Goal: Transaction & Acquisition: Purchase product/service

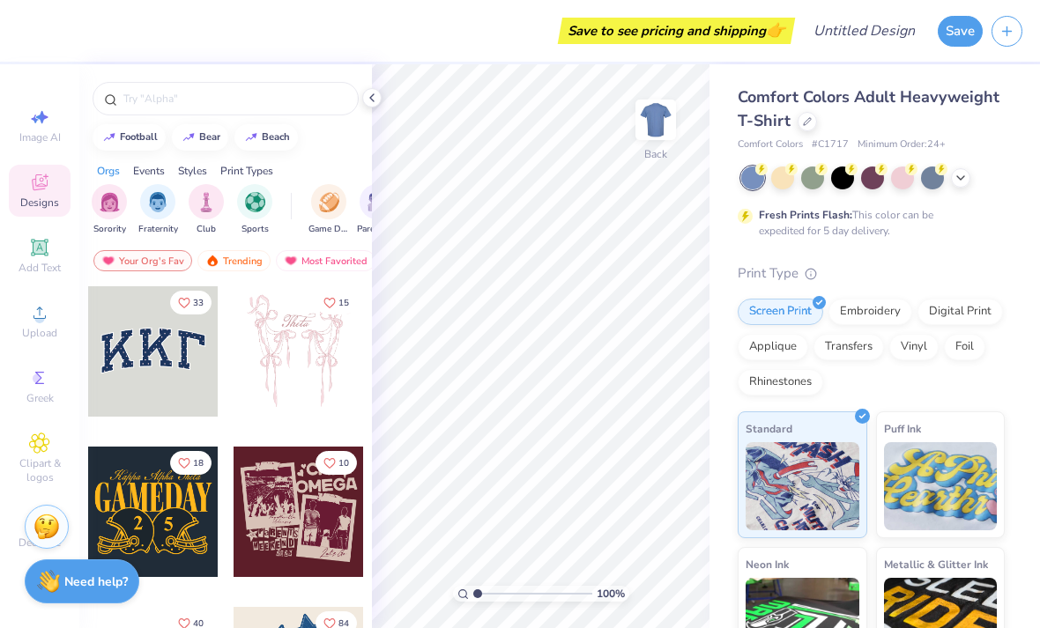
click at [804, 121] on icon at bounding box center [807, 121] width 7 height 7
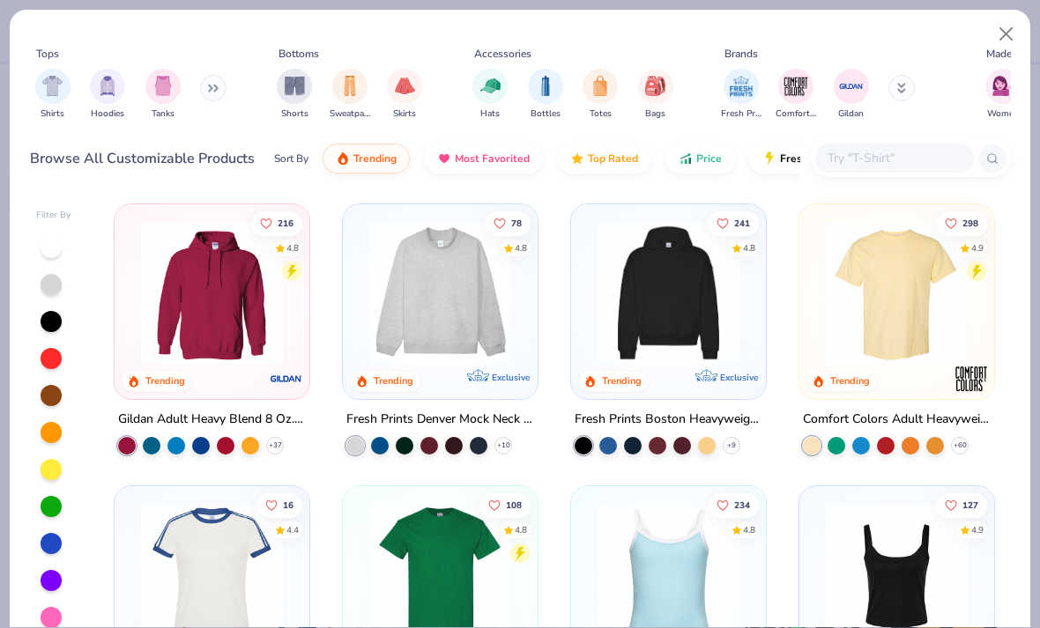
click at [254, 333] on img at bounding box center [211, 293] width 159 height 142
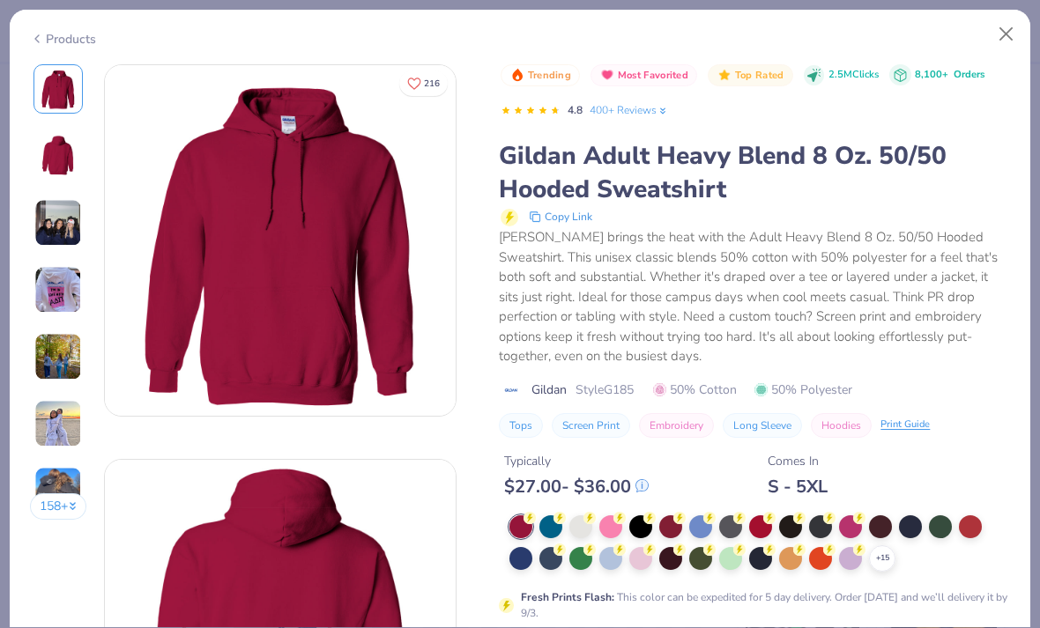
click at [573, 486] on div "$ 27.00 - $ 36.00" at bounding box center [576, 487] width 145 height 22
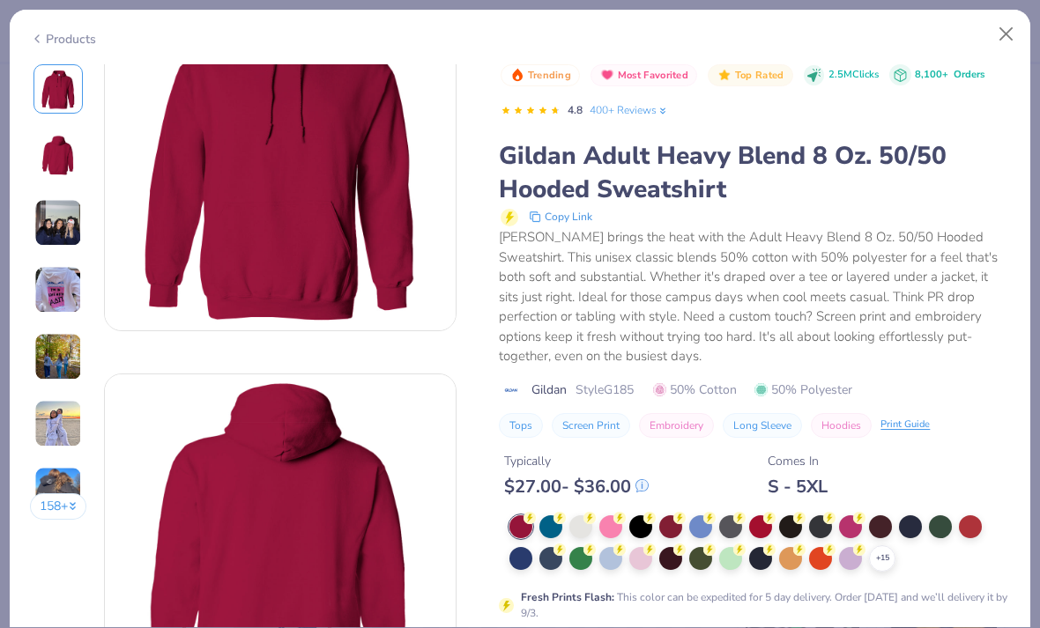
click at [590, 536] on div "+ 15" at bounding box center [759, 543] width 501 height 56
click at [575, 527] on div at bounding box center [580, 526] width 23 height 23
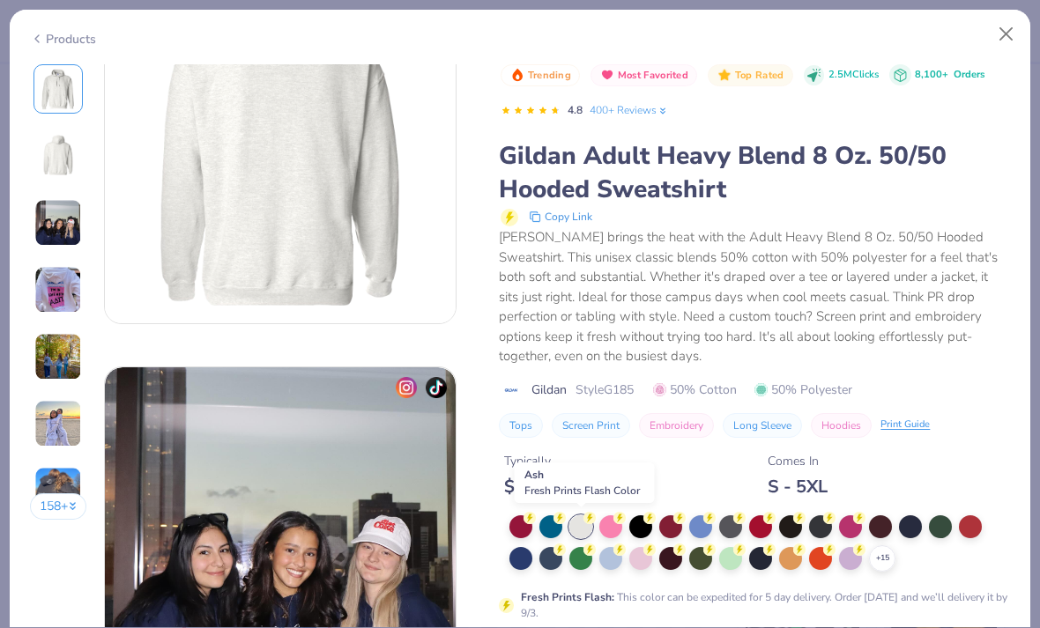
scroll to position [629, 0]
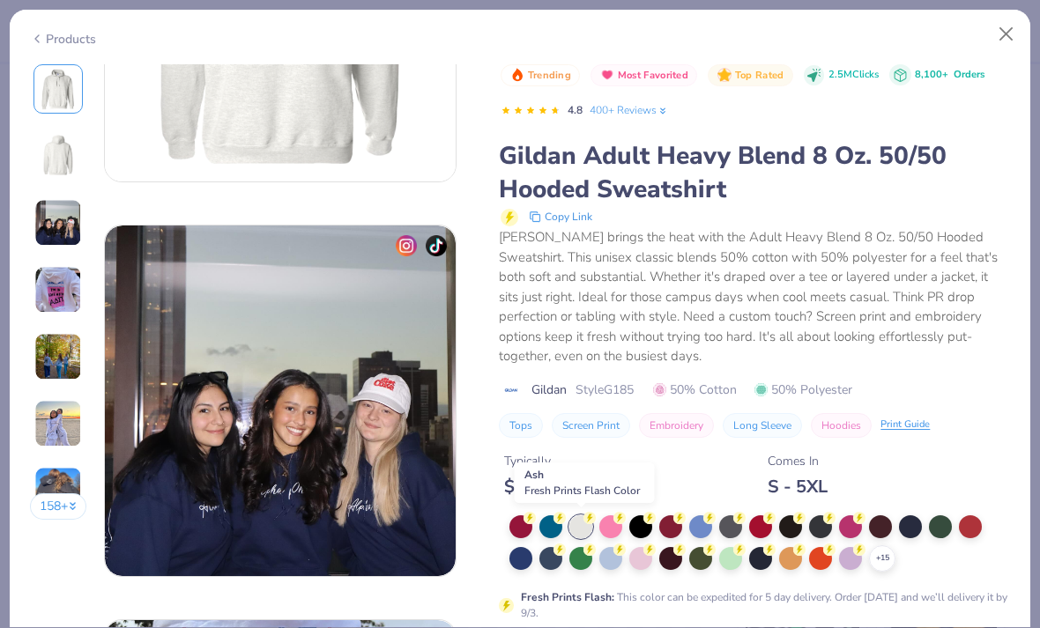
click at [1002, 35] on button "Close" at bounding box center [1006, 34] width 33 height 33
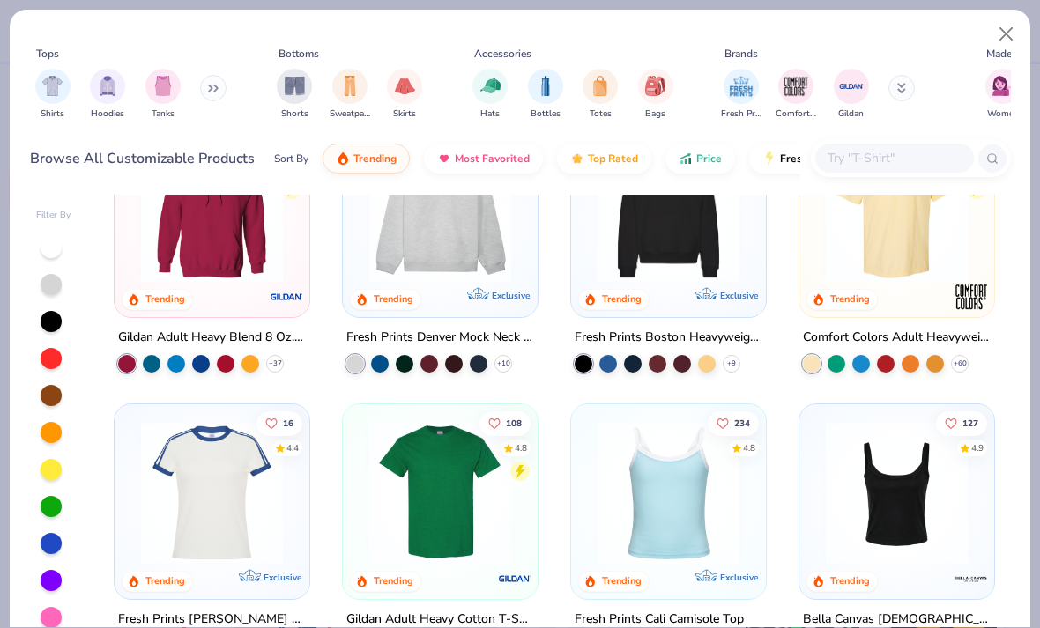
scroll to position [85, 0]
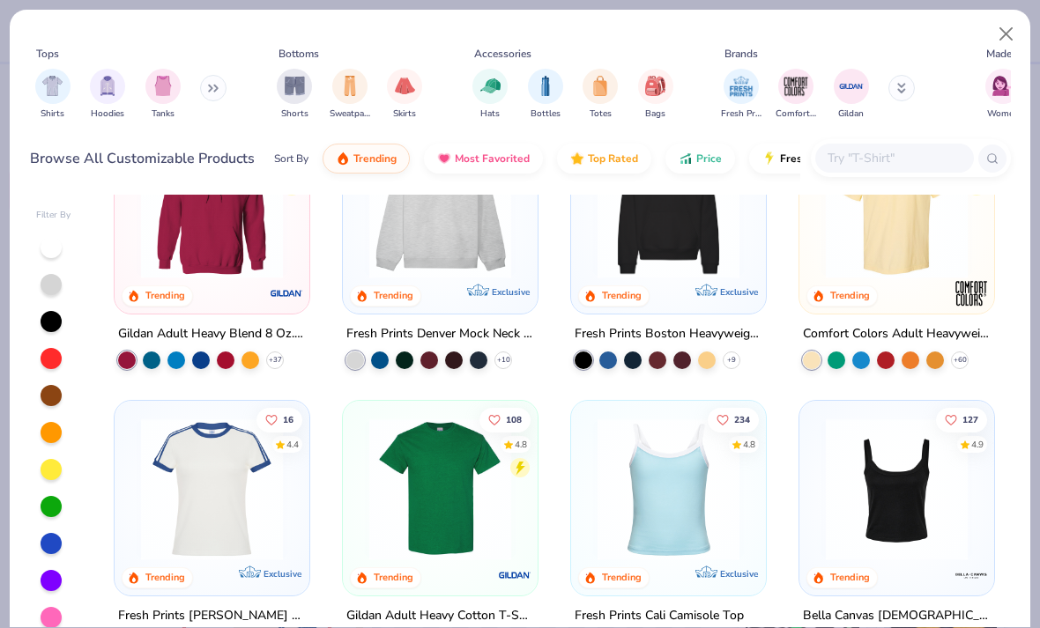
click at [0, 0] on icon at bounding box center [0, 0] width 0 height 0
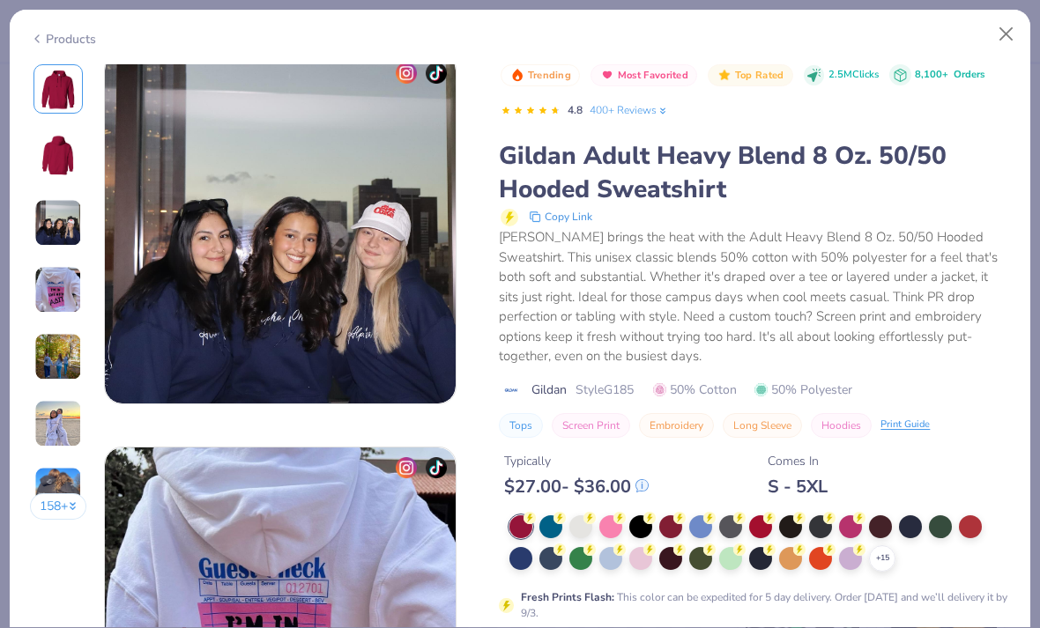
scroll to position [981, 0]
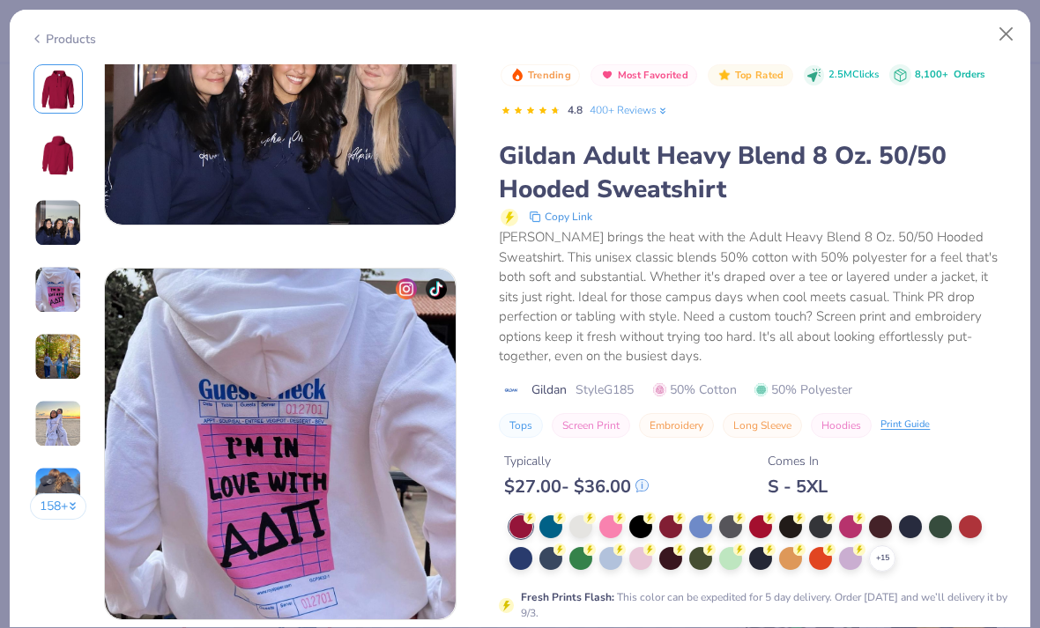
click at [588, 535] on div at bounding box center [580, 526] width 23 height 23
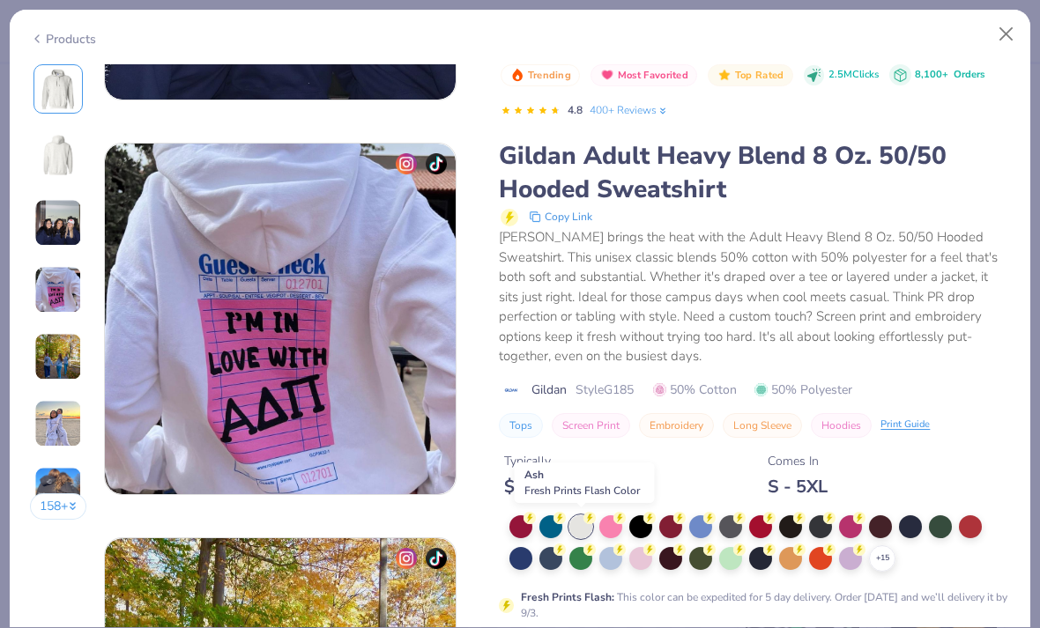
scroll to position [1103, 0]
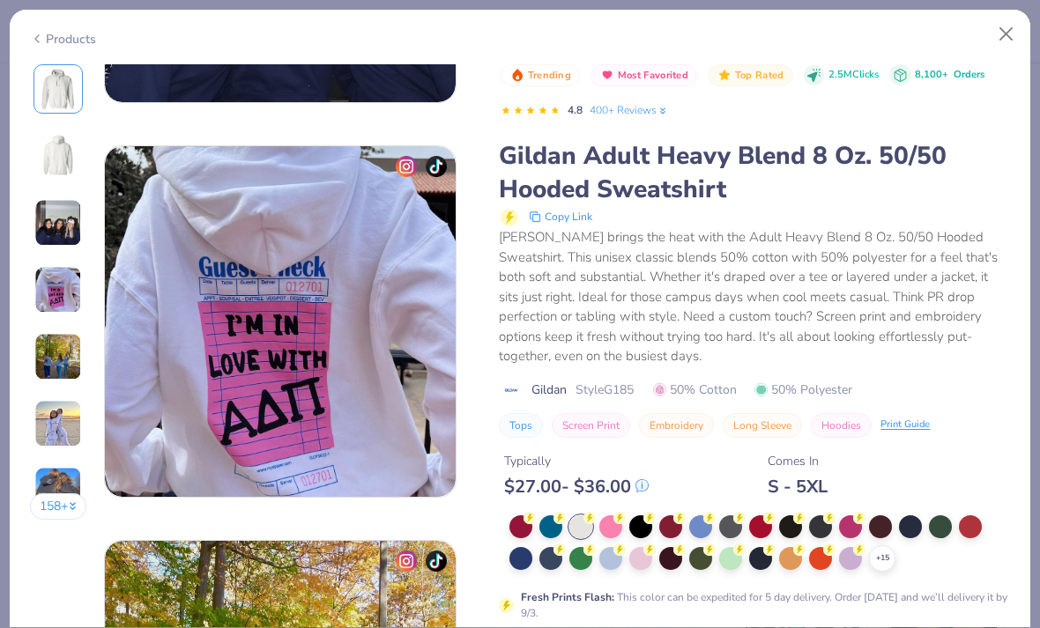
click at [880, 564] on div "+ 15" at bounding box center [882, 558] width 26 height 26
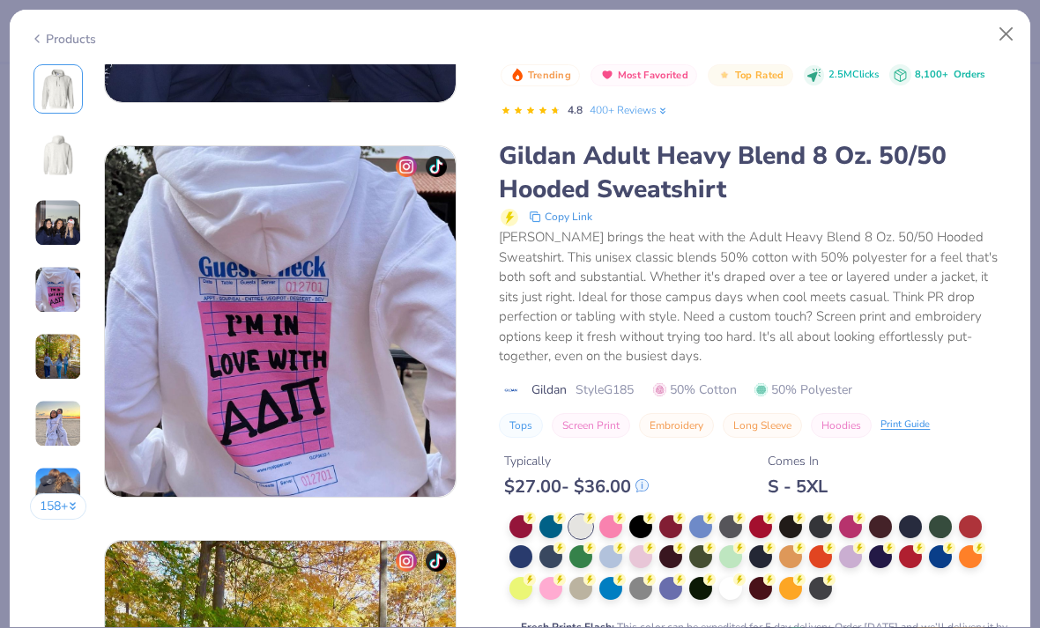
click at [879, 560] on div at bounding box center [880, 556] width 23 height 23
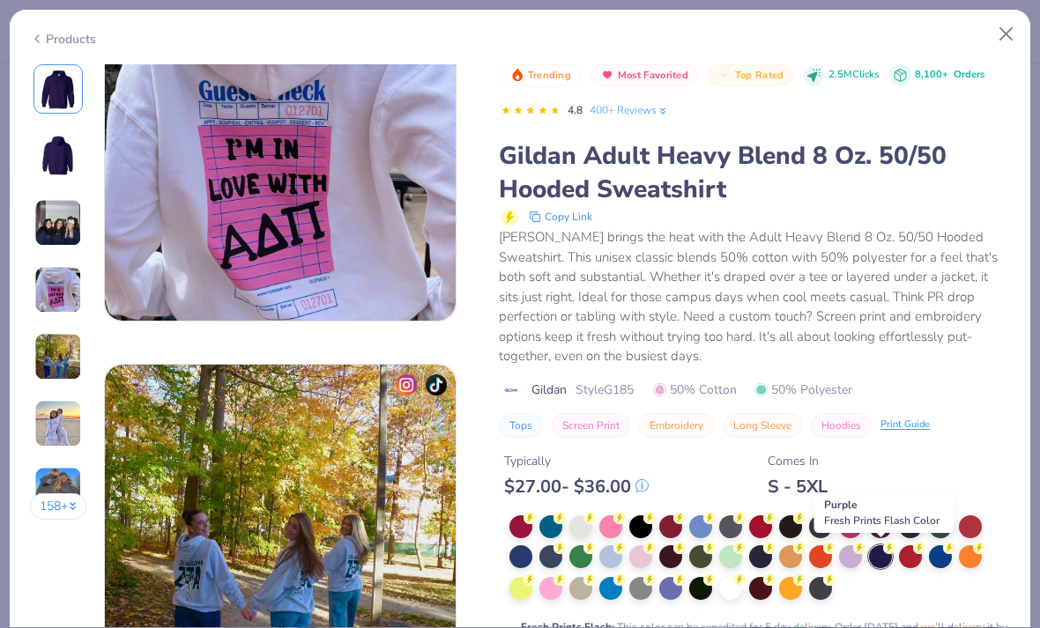
scroll to position [1279, 0]
click at [992, 53] on div "Products" at bounding box center [520, 33] width 1020 height 46
click at [1004, 39] on button "Close" at bounding box center [1006, 34] width 33 height 33
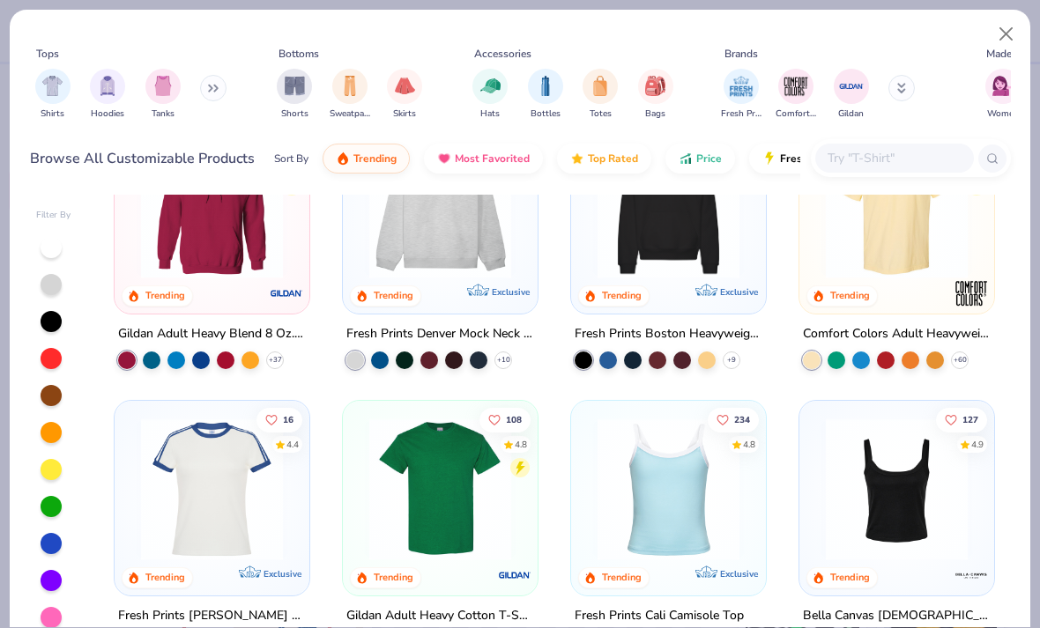
click at [1012, 33] on button "Close" at bounding box center [1006, 34] width 33 height 33
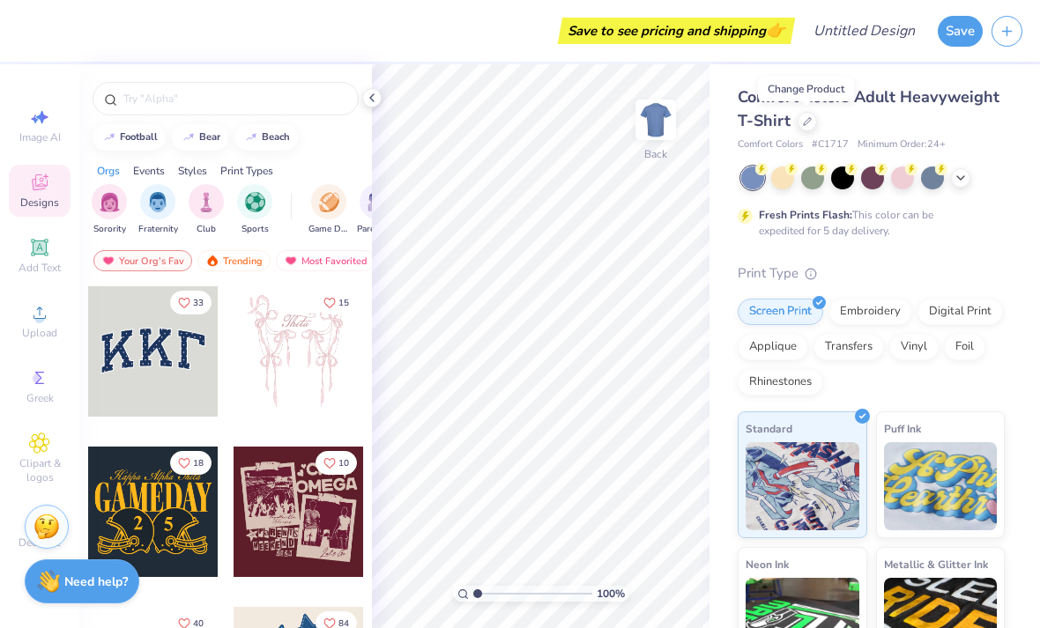
click at [806, 122] on icon at bounding box center [807, 121] width 9 height 9
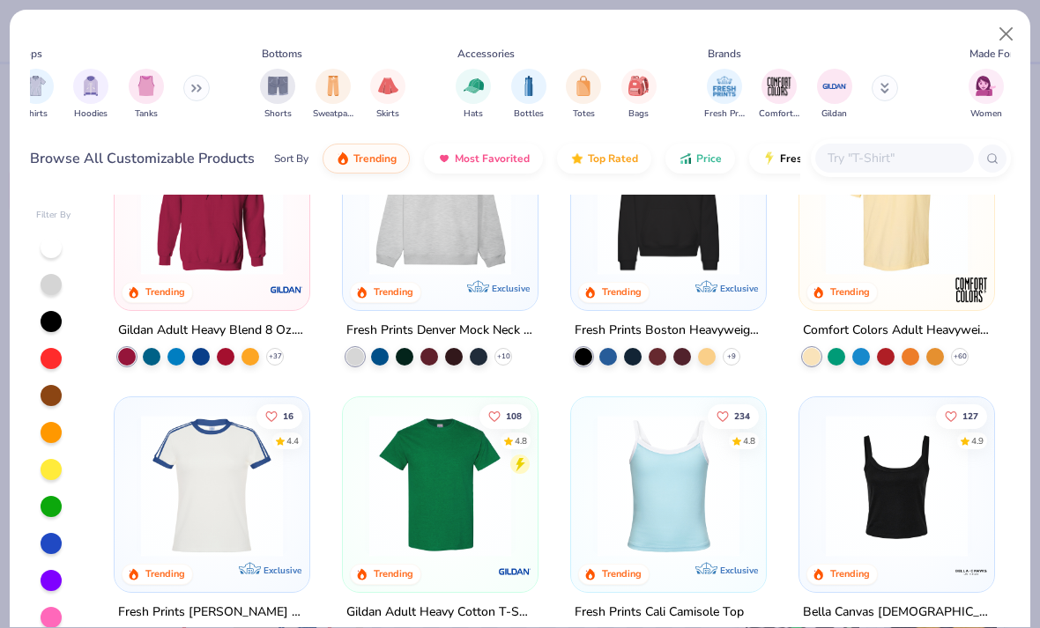
scroll to position [44, 0]
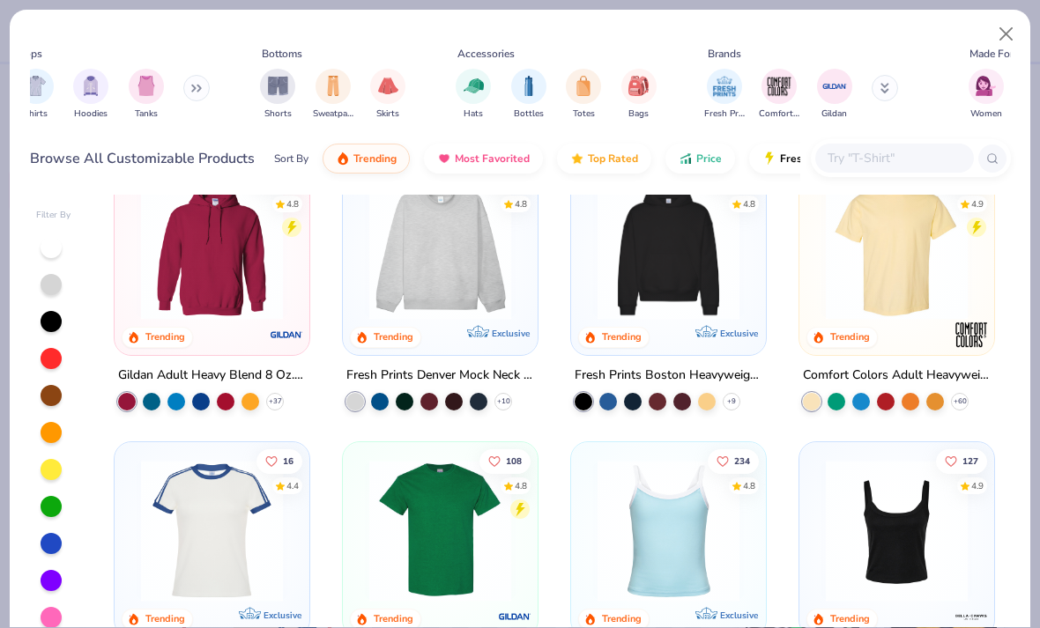
click at [196, 299] on img at bounding box center [211, 249] width 159 height 142
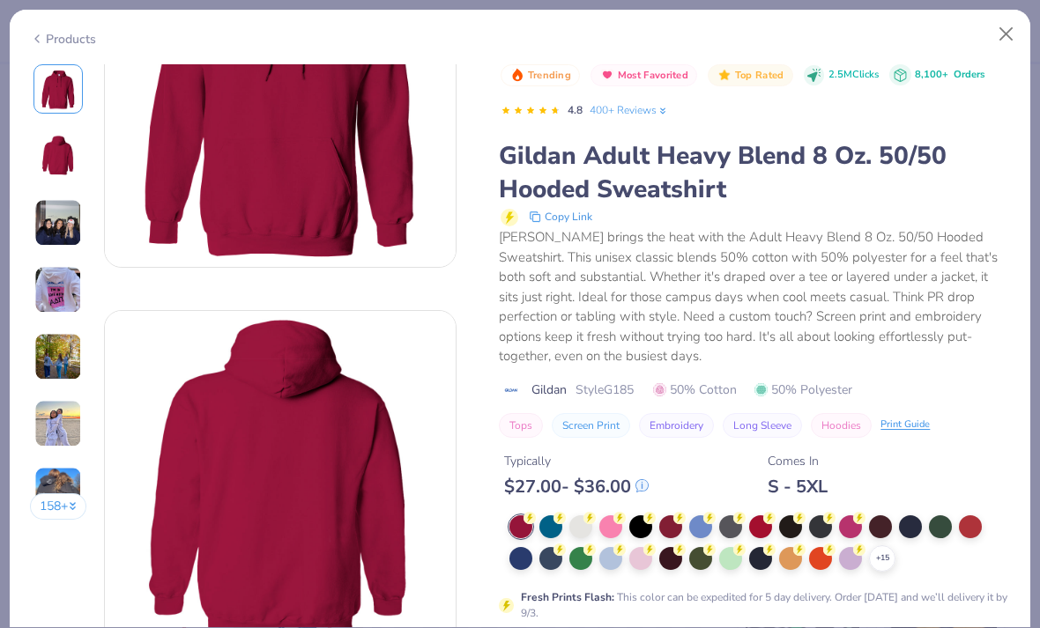
scroll to position [160, 0]
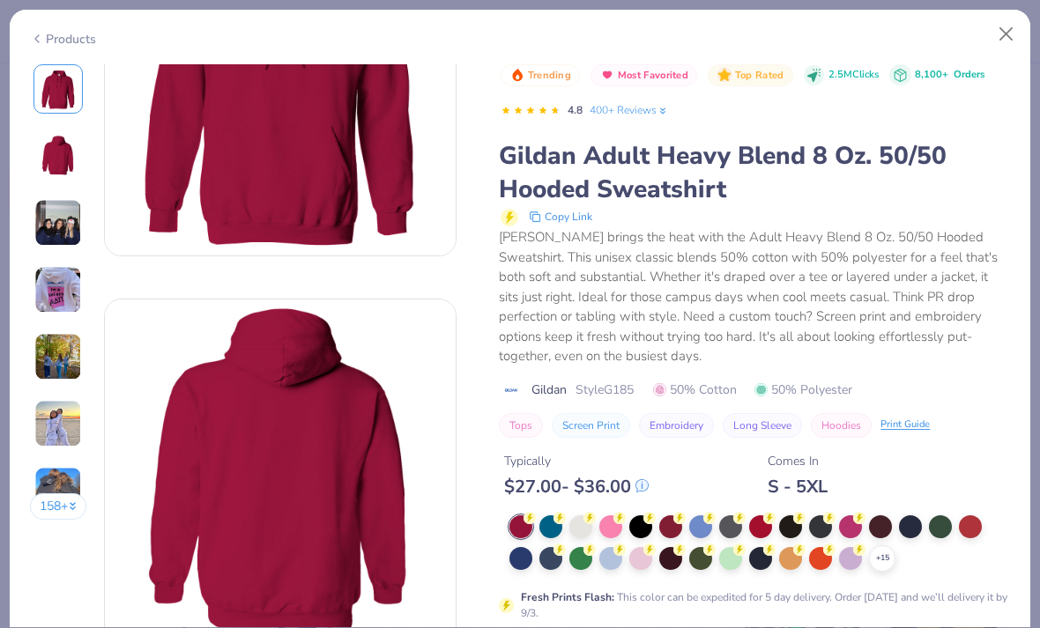
click at [991, 38] on button "Close" at bounding box center [1006, 34] width 33 height 33
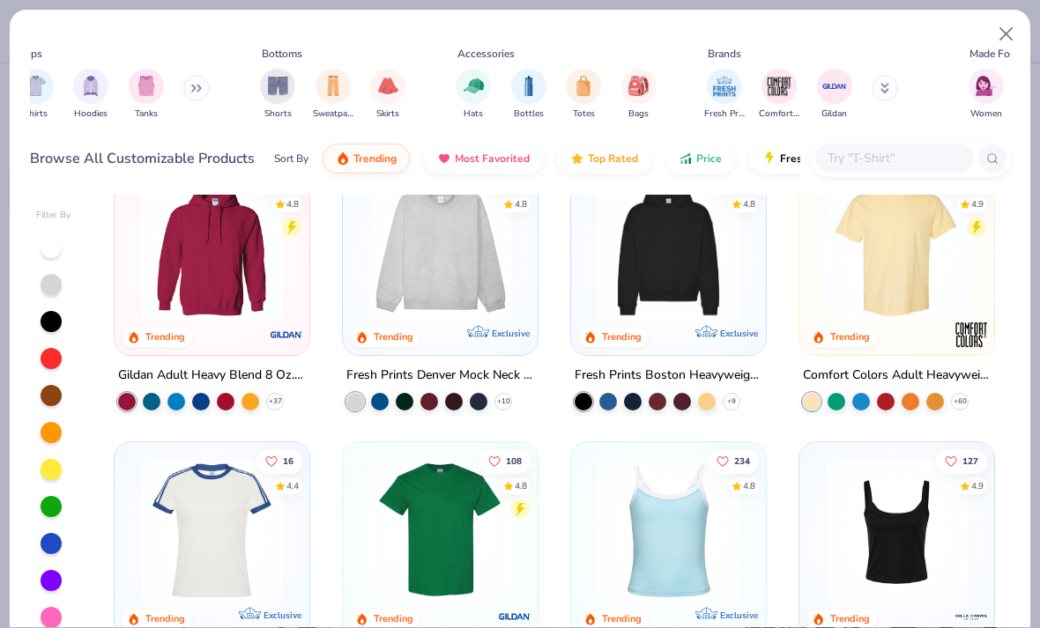
click at [1009, 32] on button "Close" at bounding box center [1006, 34] width 33 height 33
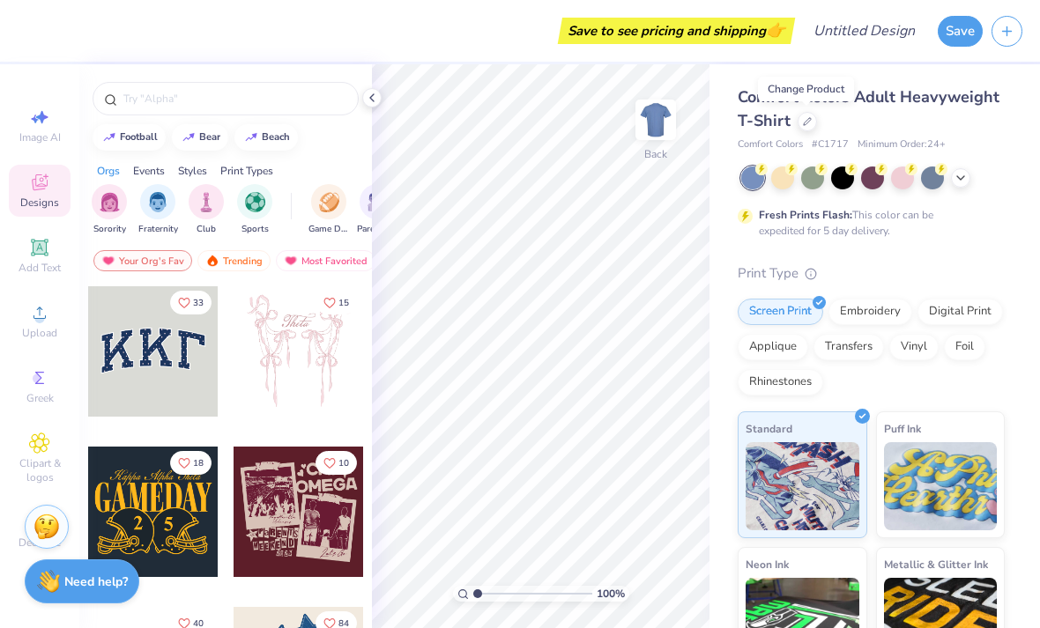
click at [144, 105] on input "text" at bounding box center [235, 99] width 226 height 18
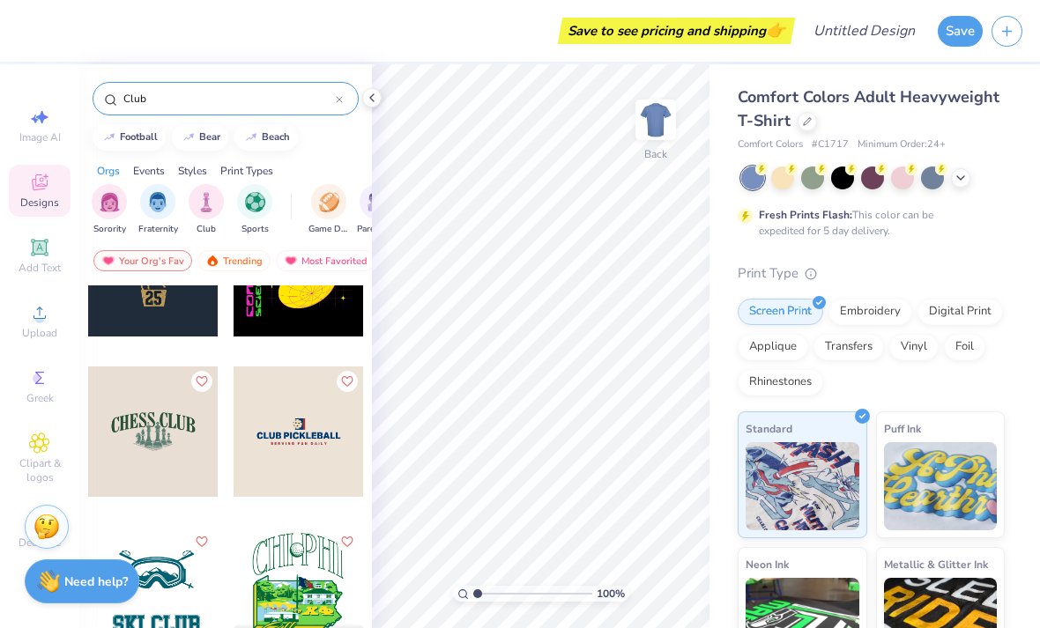
scroll to position [268, 0]
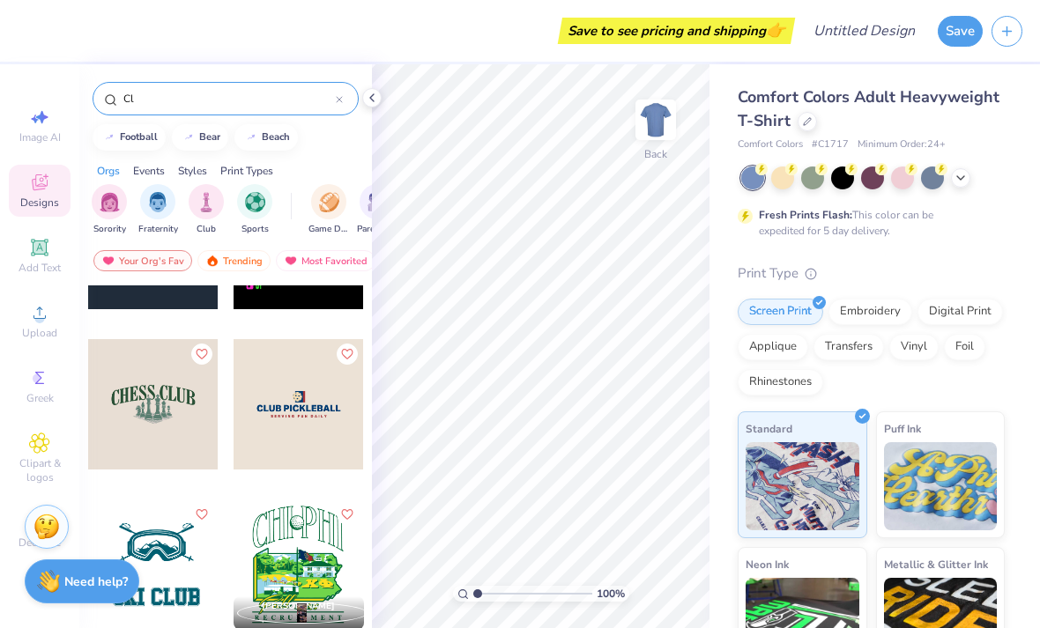
type input "C"
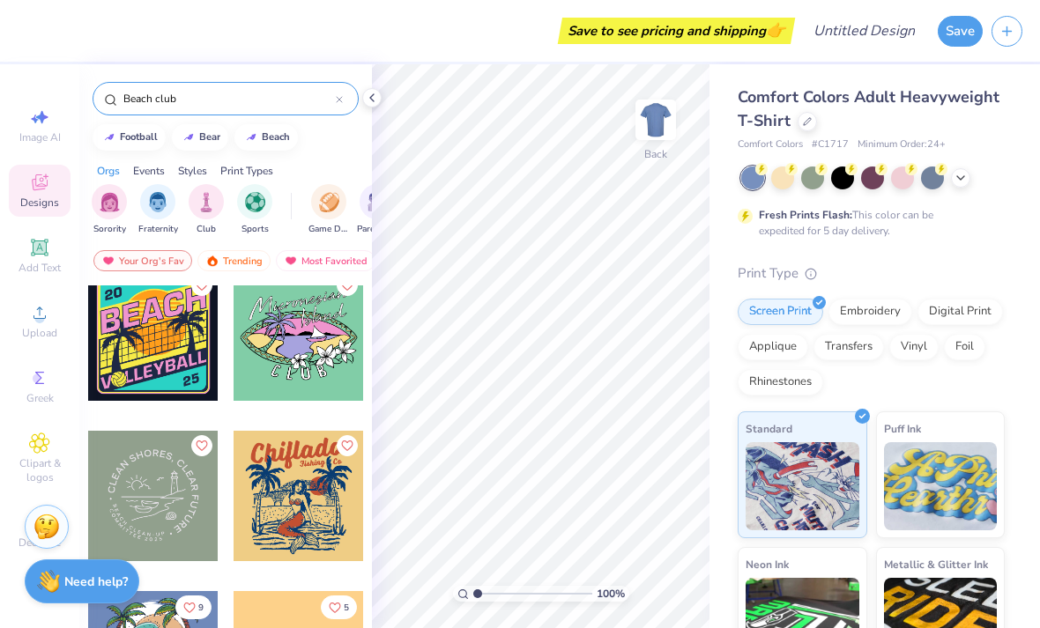
scroll to position [16, 0]
type input "Beach"
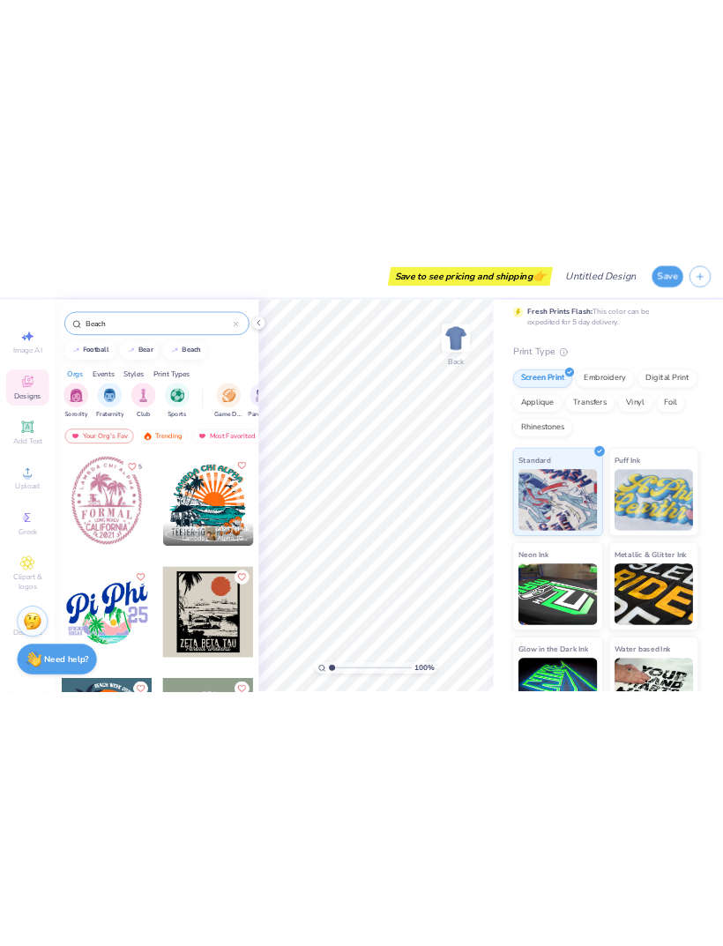
scroll to position [159, 0]
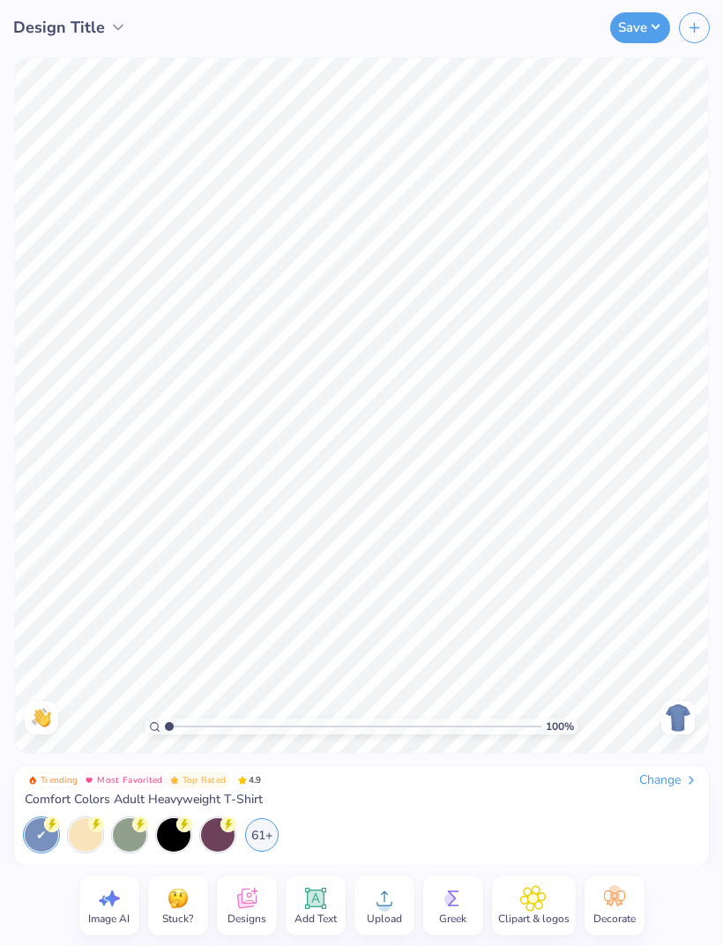
click at [668, 627] on div "Change" at bounding box center [668, 780] width 59 height 16
click at [671, 773] on div "Change" at bounding box center [668, 780] width 59 height 16
click at [249, 627] on span "Designs" at bounding box center [246, 918] width 39 height 14
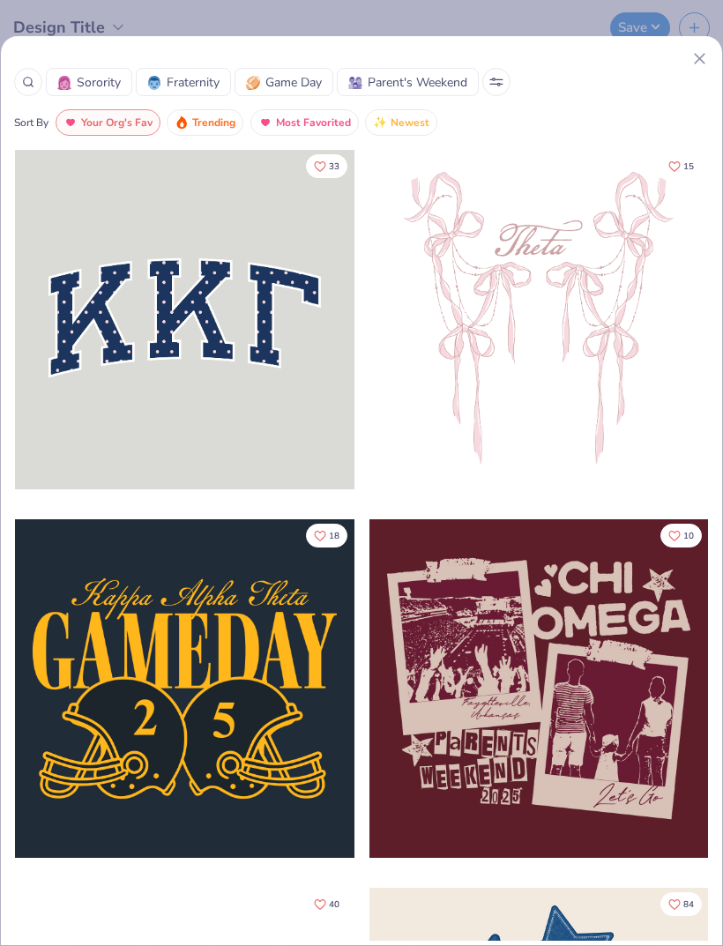
click at [24, 81] on circle at bounding box center [28, 82] width 8 height 8
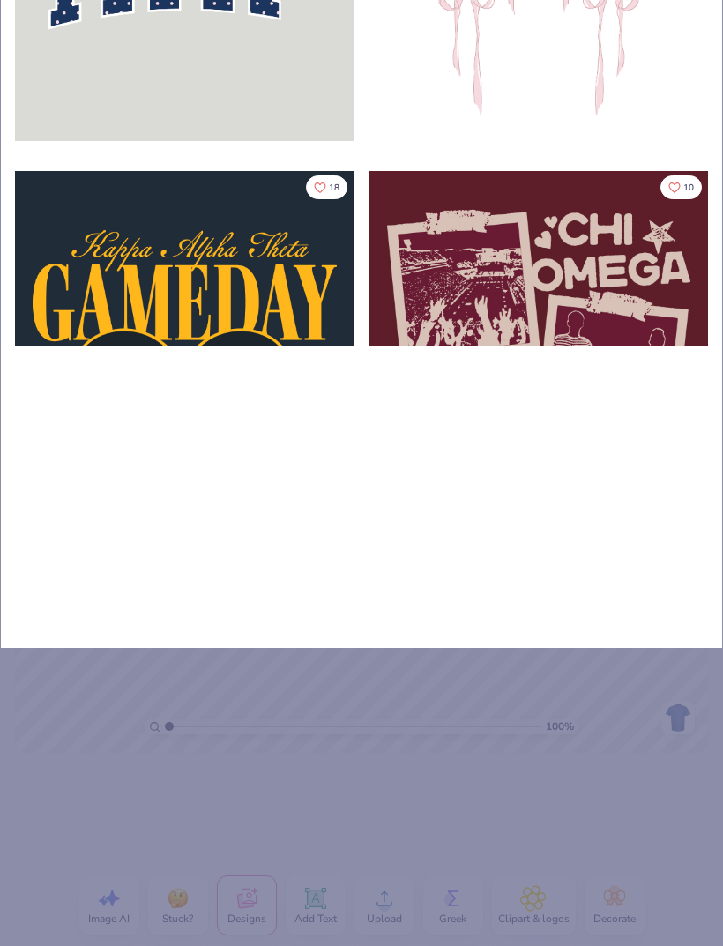
type input "Bea"
type input "Beac"
type input "Beacg"
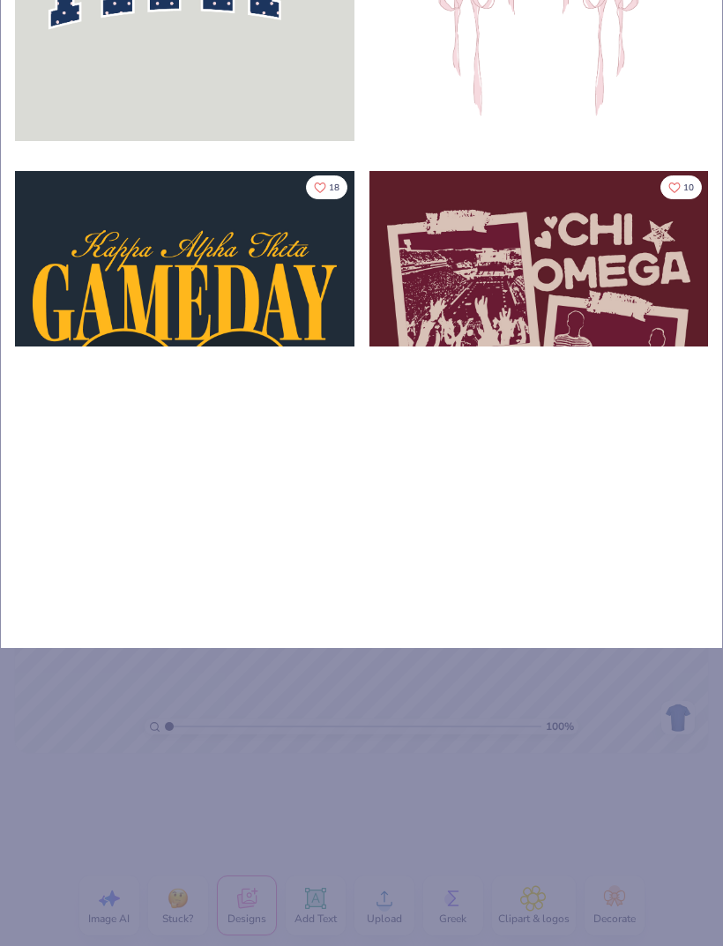
type input "Beacg"
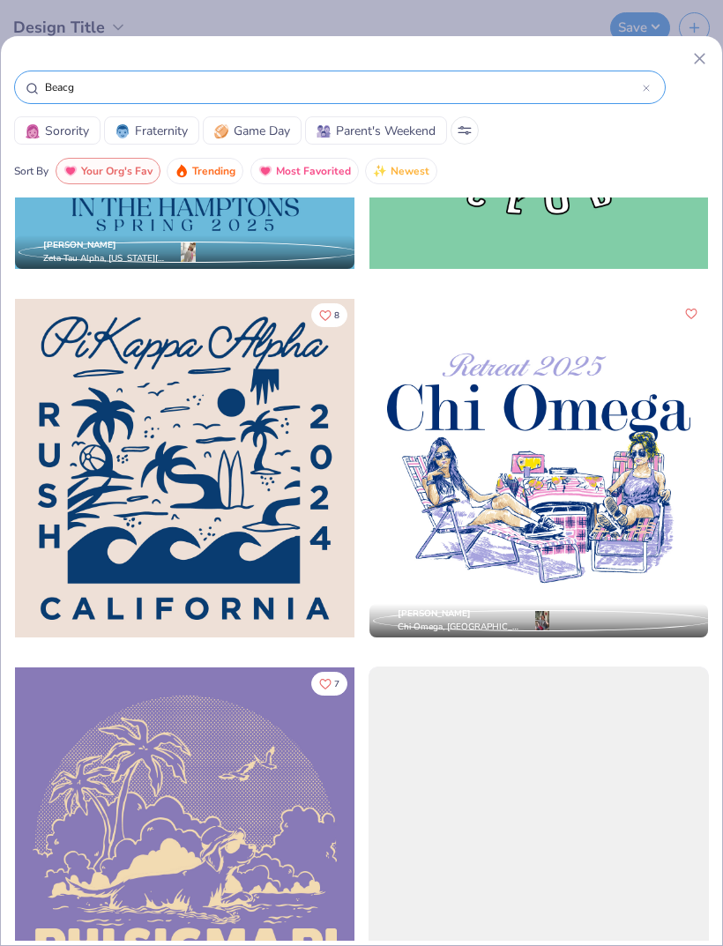
scroll to position [13549, 0]
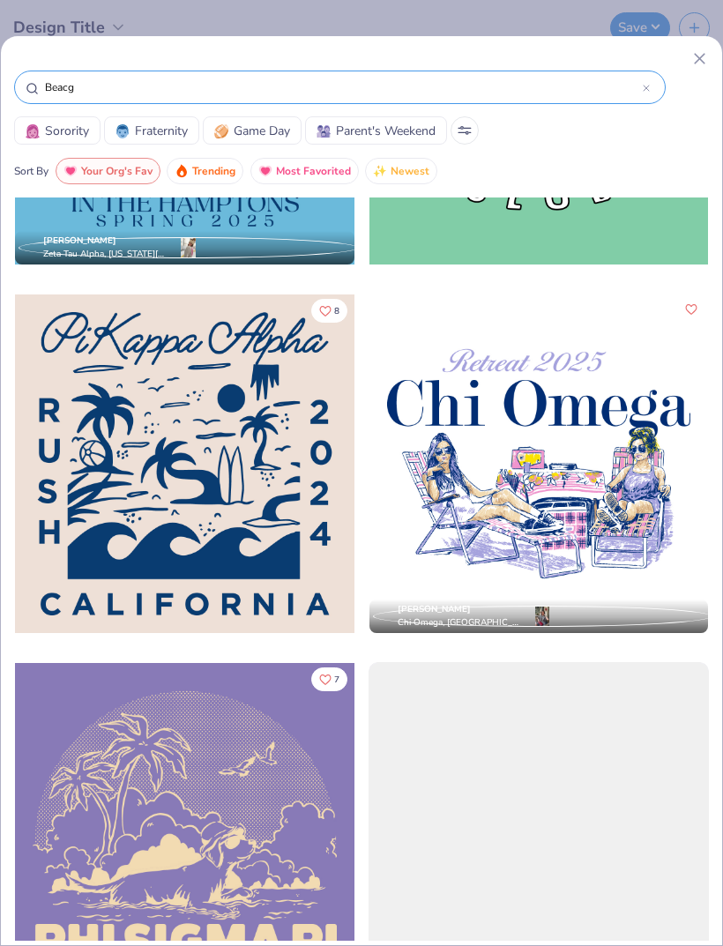
click at [641, 430] on div at bounding box center [538, 463] width 339 height 339
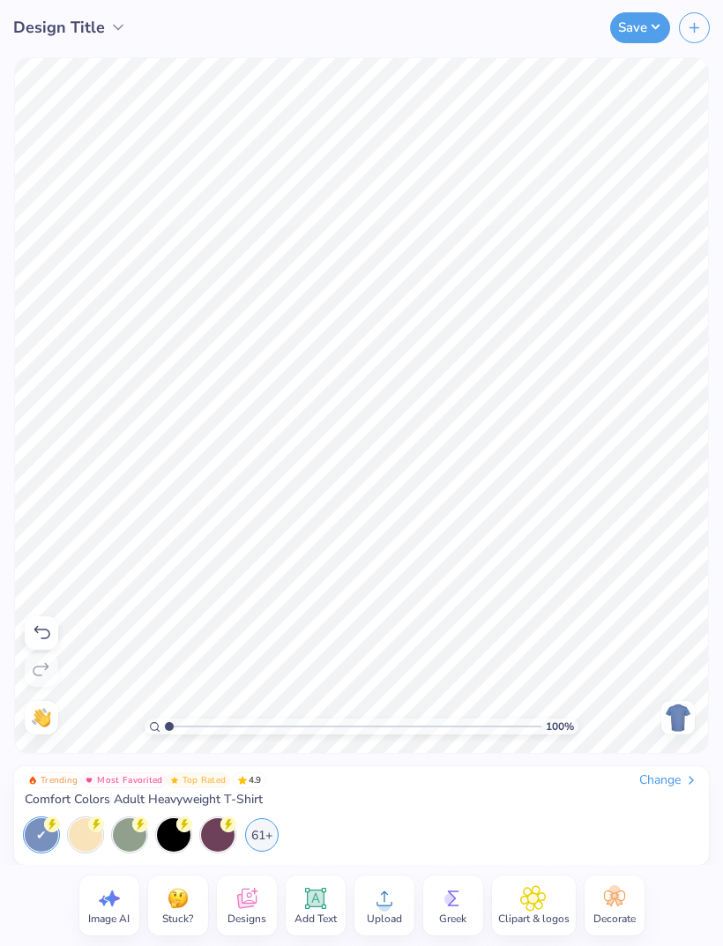
click at [248, 627] on div "61+" at bounding box center [261, 834] width 33 height 33
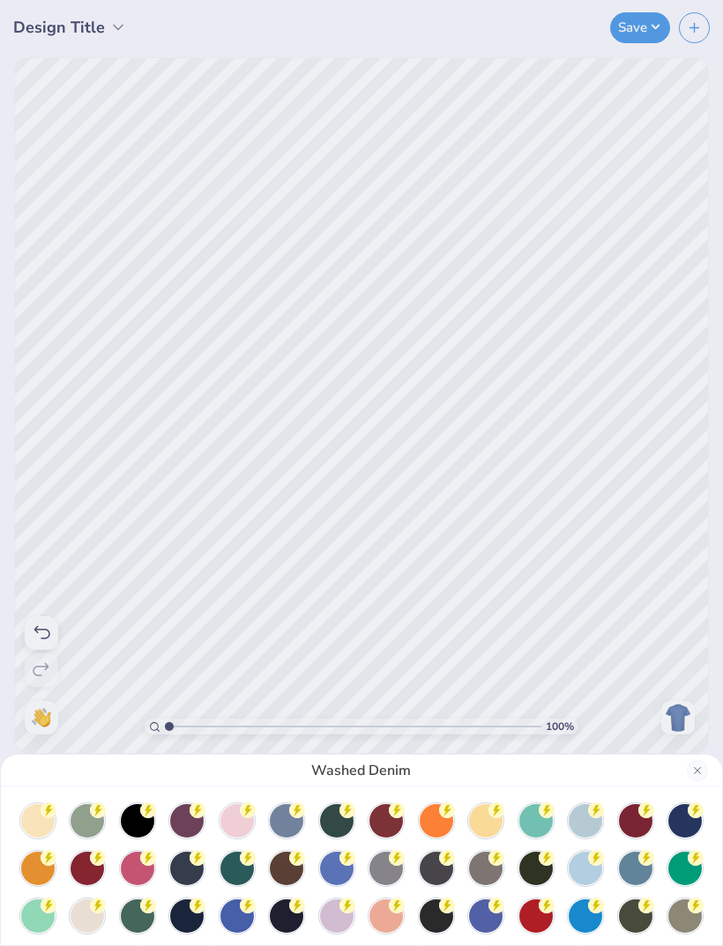
click at [694, 609] on div "Washed Denim" at bounding box center [361, 473] width 723 height 946
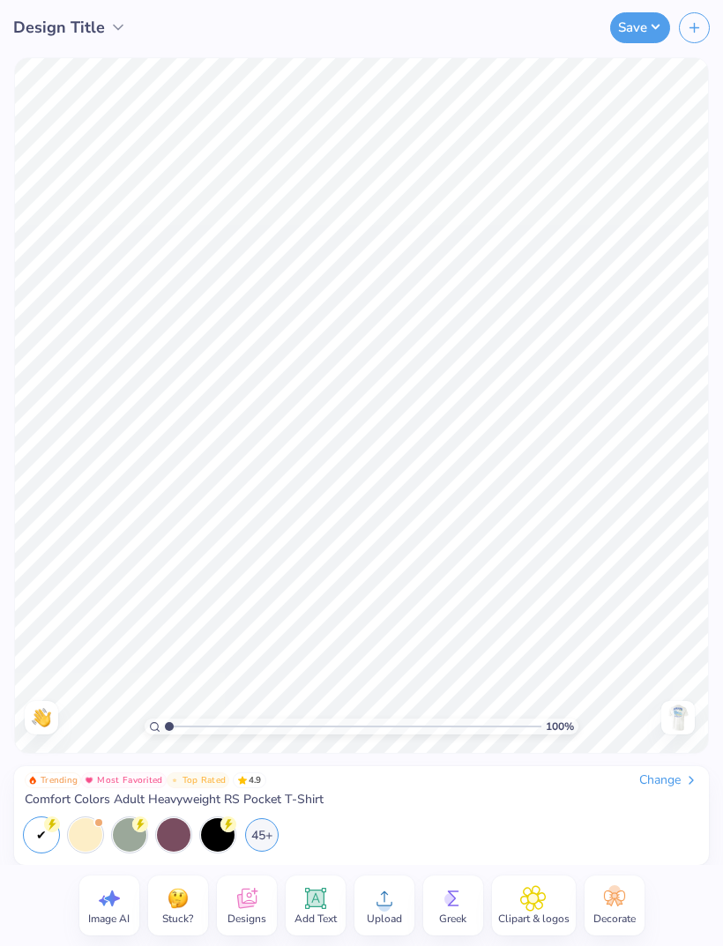
click at [678, 710] on img at bounding box center [678, 717] width 28 height 28
click at [681, 715] on img at bounding box center [678, 717] width 28 height 28
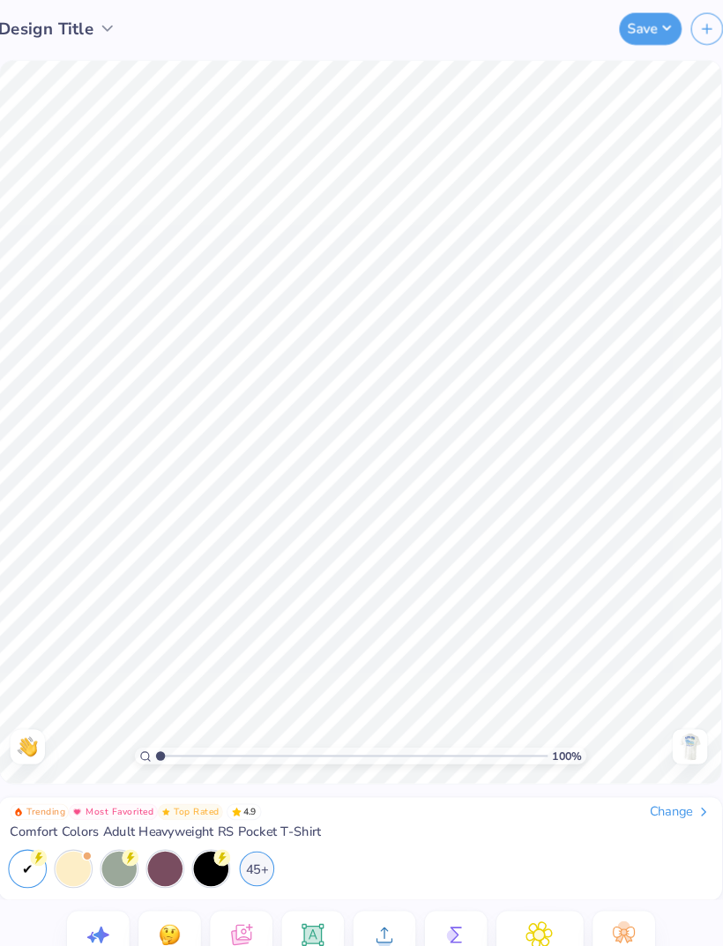
click at [673, 716] on img at bounding box center [678, 717] width 28 height 28
click at [664, 716] on img at bounding box center [678, 717] width 28 height 28
click at [659, 775] on div "Change" at bounding box center [668, 780] width 59 height 16
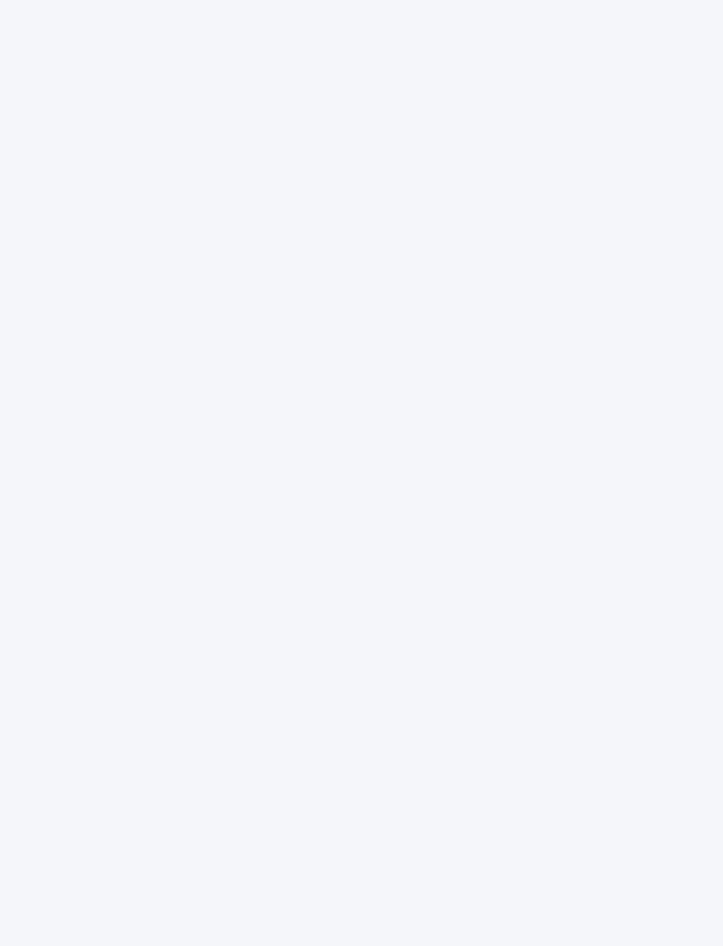
scroll to position [0, 15]
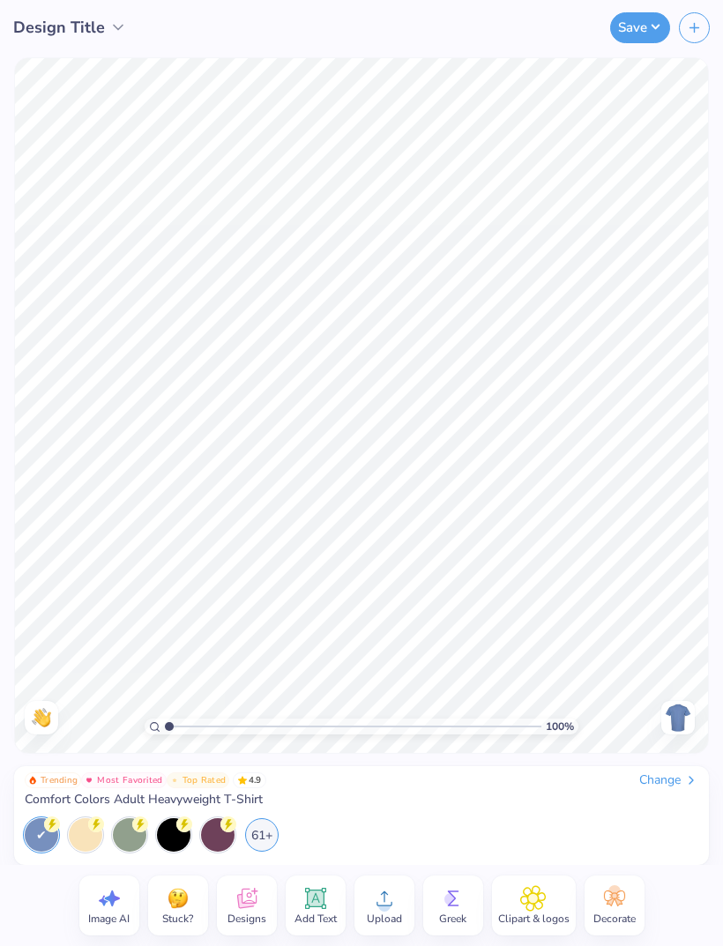
click at [93, 26] on span "Design Title" at bounding box center [59, 28] width 92 height 24
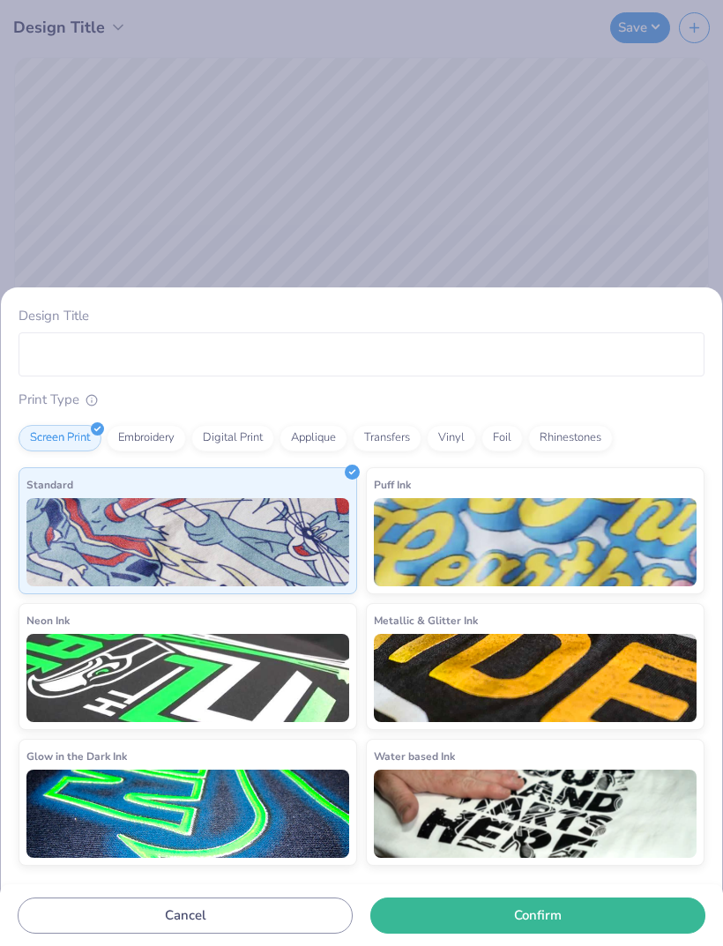
click at [546, 111] on div "Design Title Print Type Screen Print Embroidery Digital Print Applique Transfer…" at bounding box center [361, 473] width 723 height 946
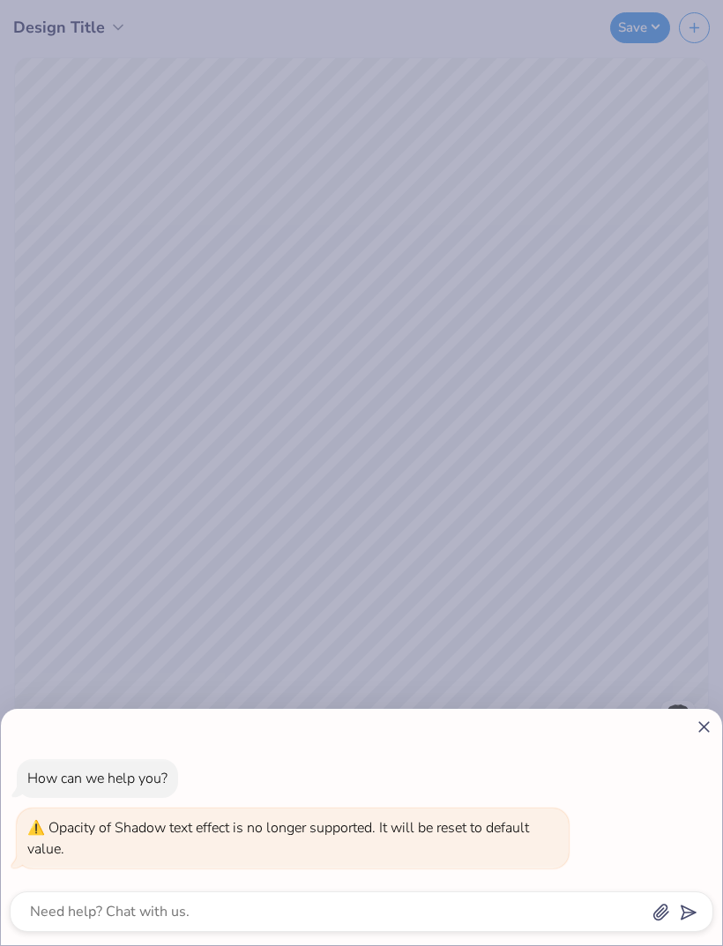
click at [698, 724] on icon at bounding box center [703, 726] width 19 height 19
type textarea "x"
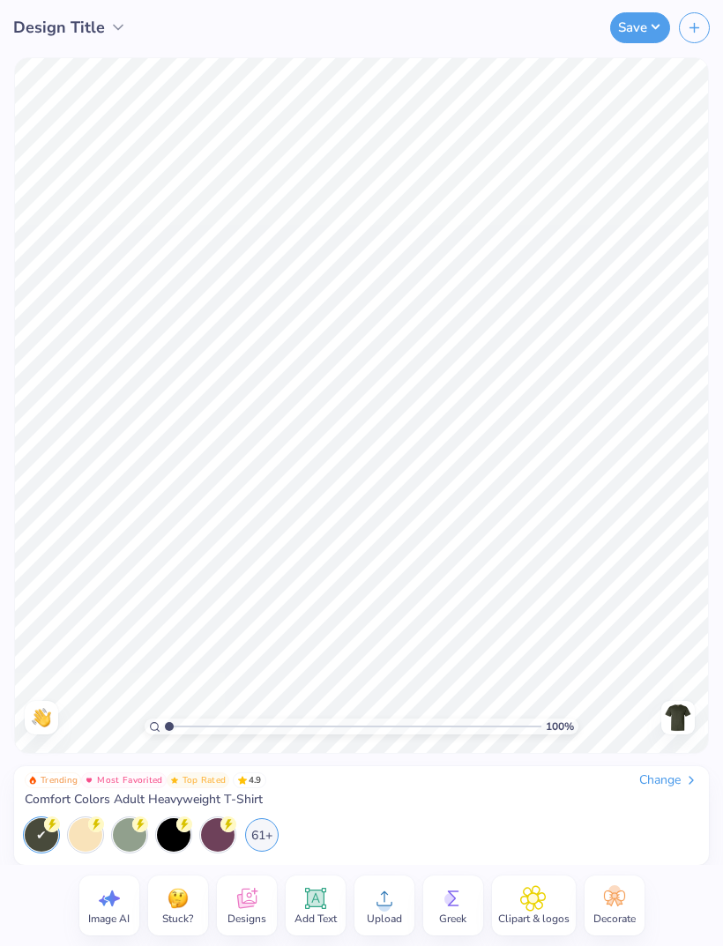
click at [670, 778] on div "Change" at bounding box center [668, 780] width 59 height 16
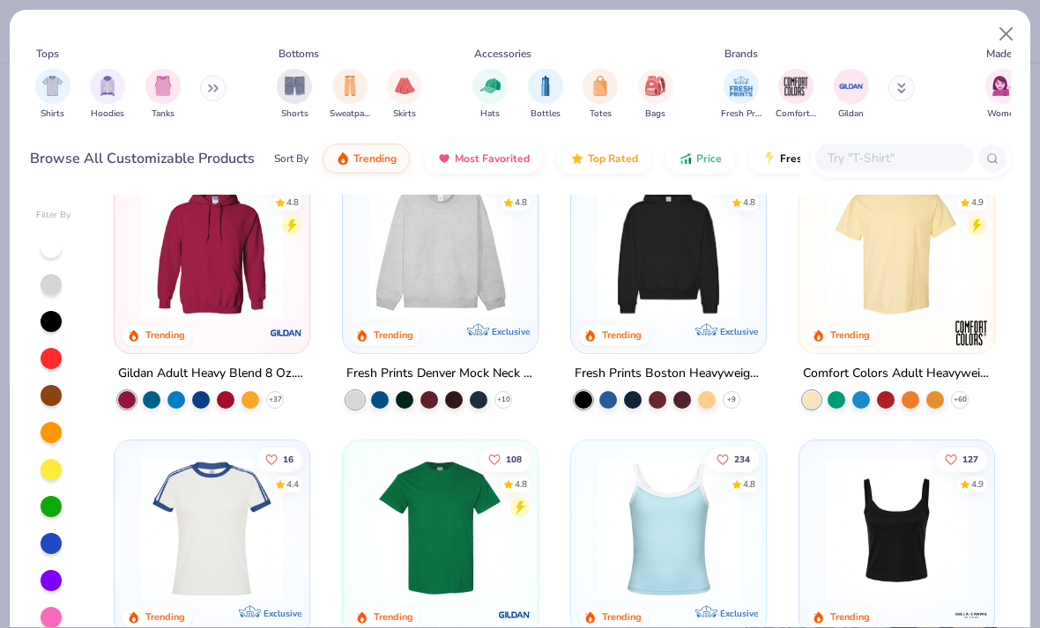
scroll to position [40, 0]
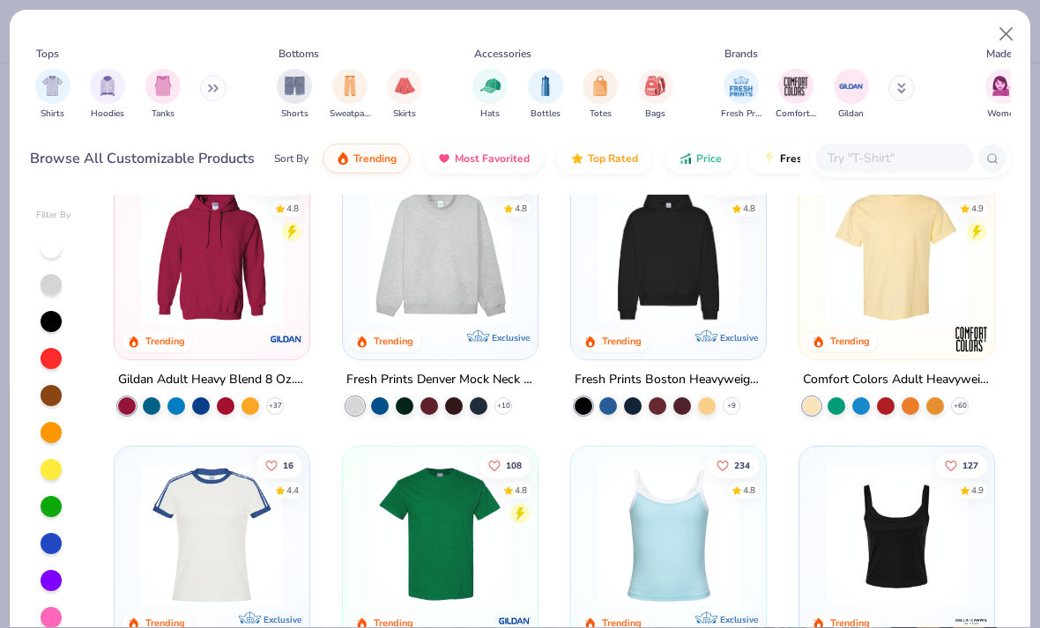
click at [508, 308] on img at bounding box center [439, 253] width 159 height 142
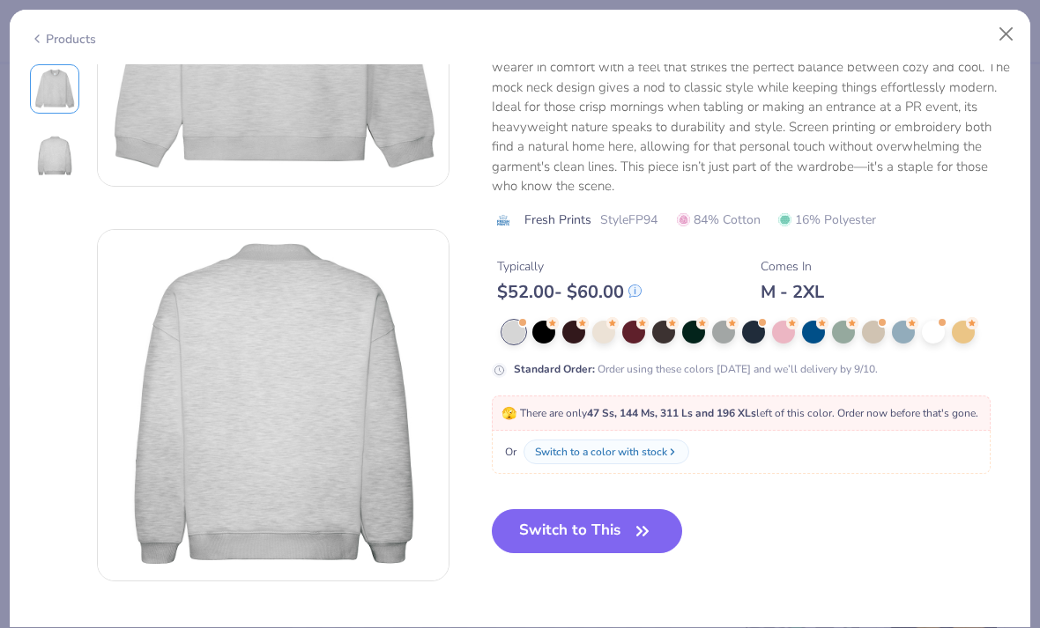
scroll to position [231, 0]
click at [671, 320] on div at bounding box center [663, 331] width 23 height 23
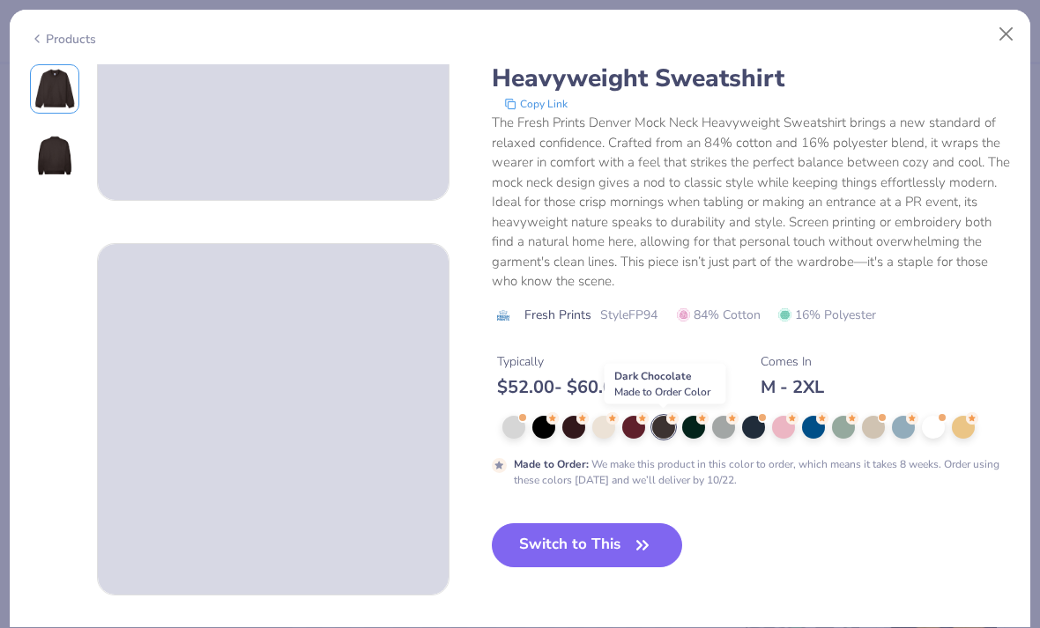
scroll to position [218, 0]
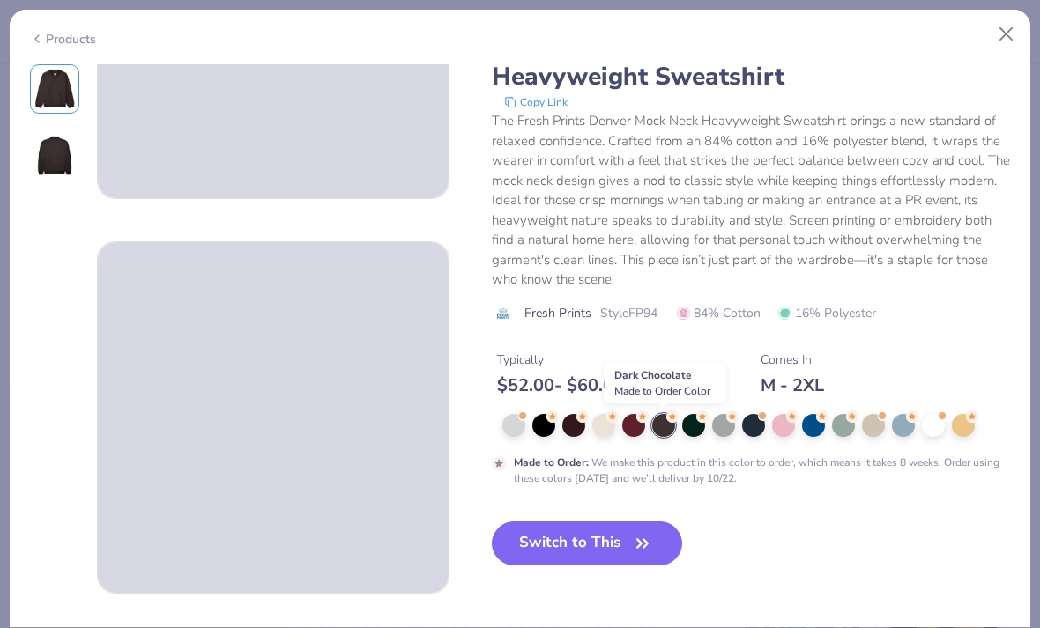
click at [656, 534] on button "Switch to This" at bounding box center [587, 544] width 191 height 44
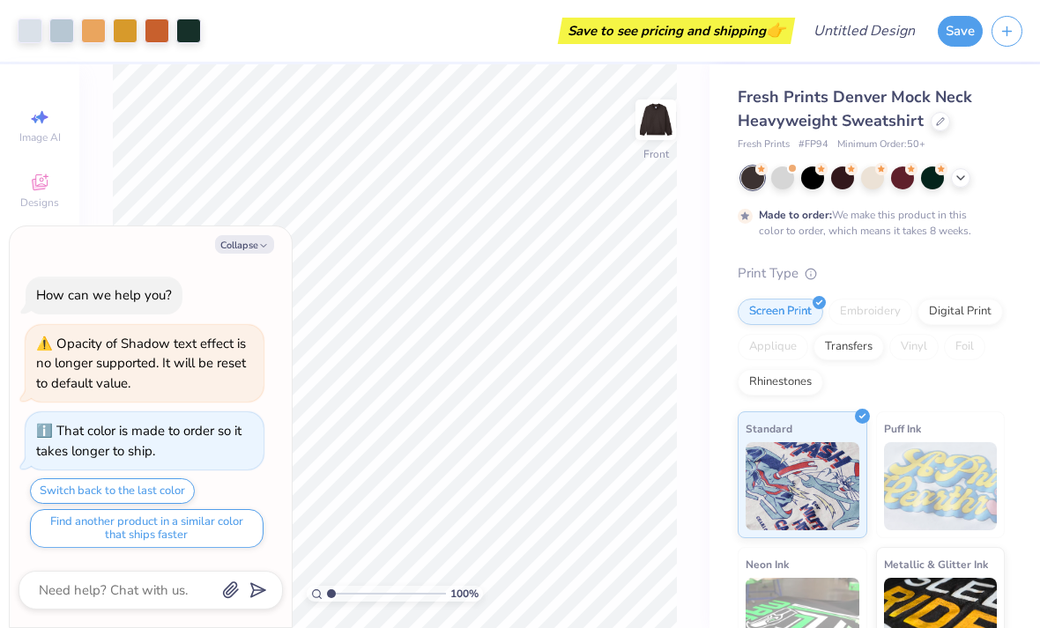
click at [269, 244] on icon "button" at bounding box center [263, 246] width 11 height 11
type textarea "x"
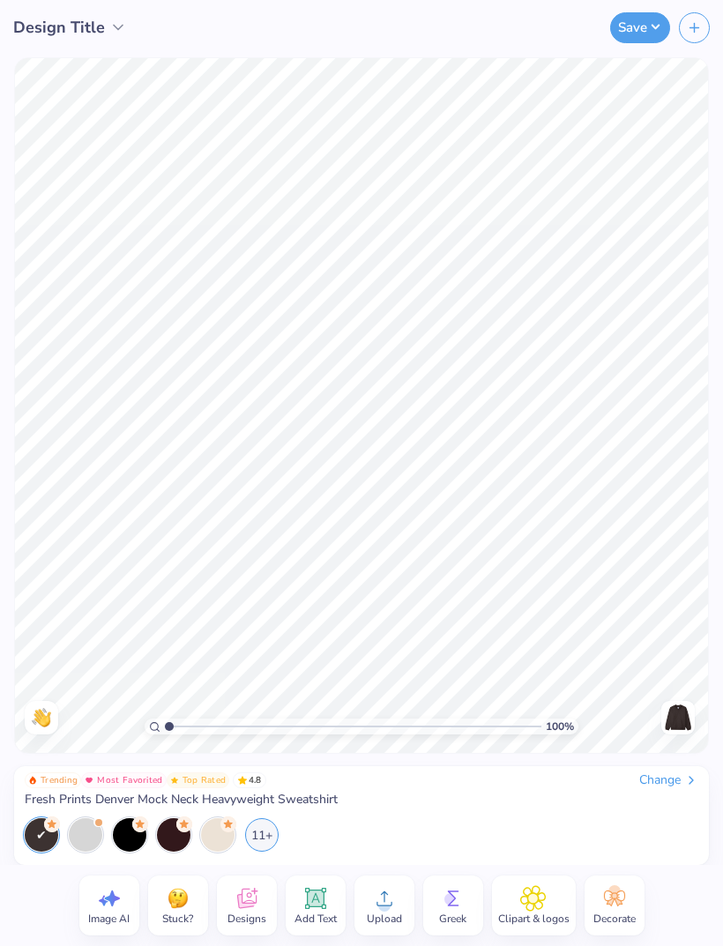
click at [679, 627] on img at bounding box center [678, 717] width 28 height 28
click at [665, 627] on img at bounding box center [678, 717] width 28 height 28
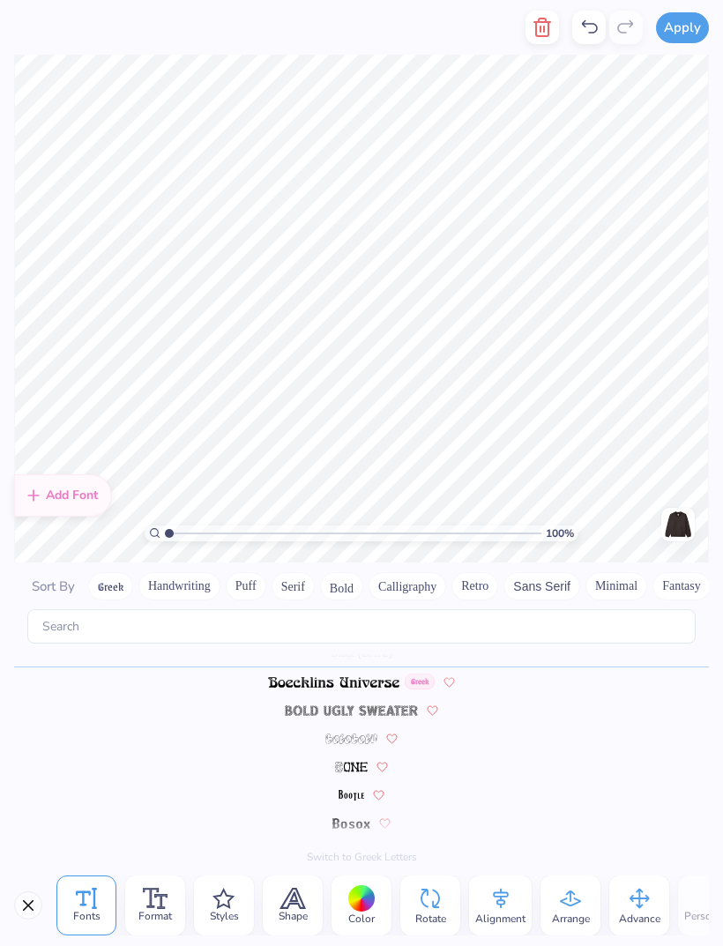
scroll to position [916, 0]
click at [357, 627] on img at bounding box center [333, 682] width 131 height 11
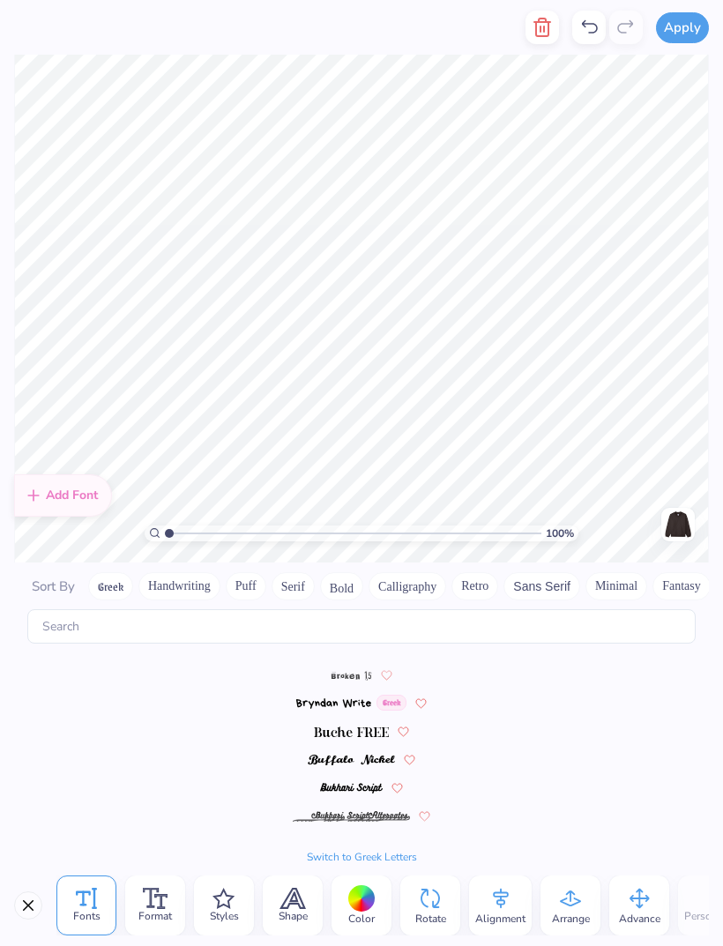
scroll to position [1378, 0]
click at [382, 627] on img at bounding box center [351, 756] width 87 height 11
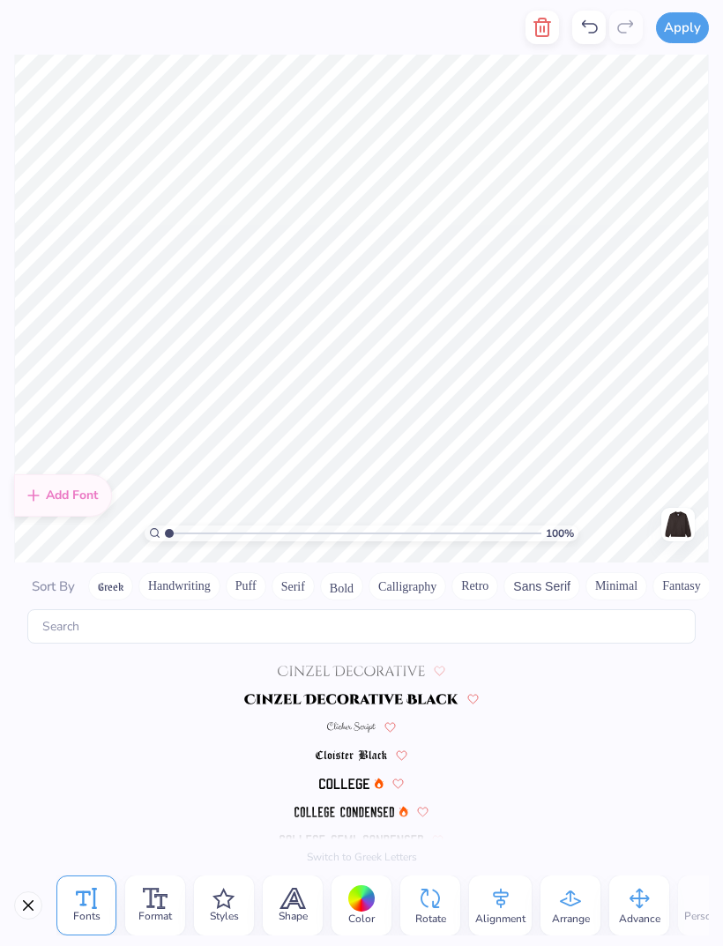
scroll to position [1942, 0]
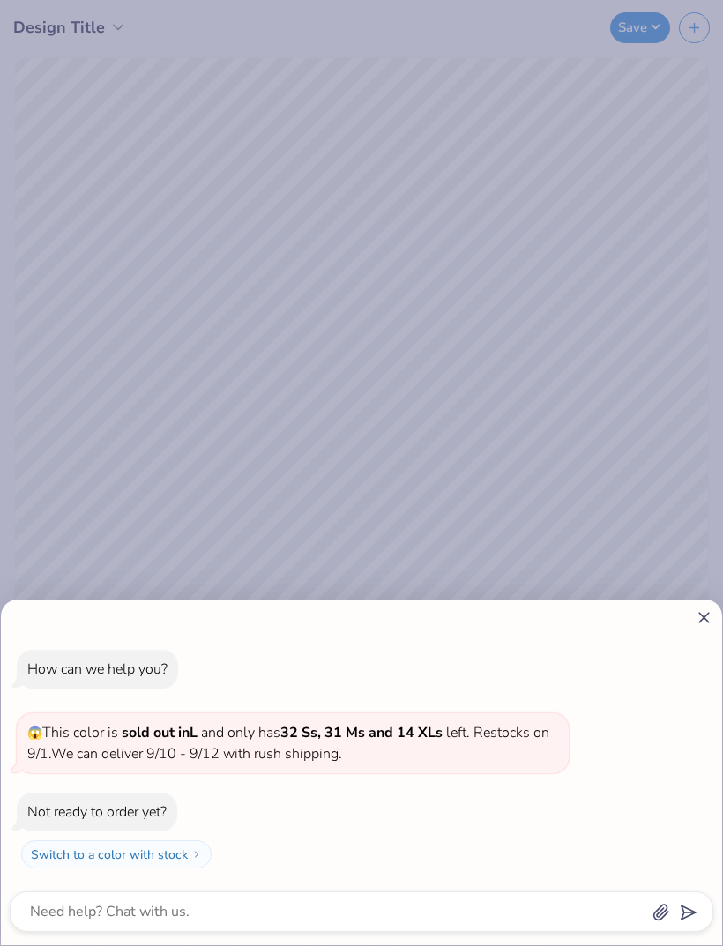
click at [696, 624] on icon at bounding box center [703, 617] width 19 height 19
type textarea "x"
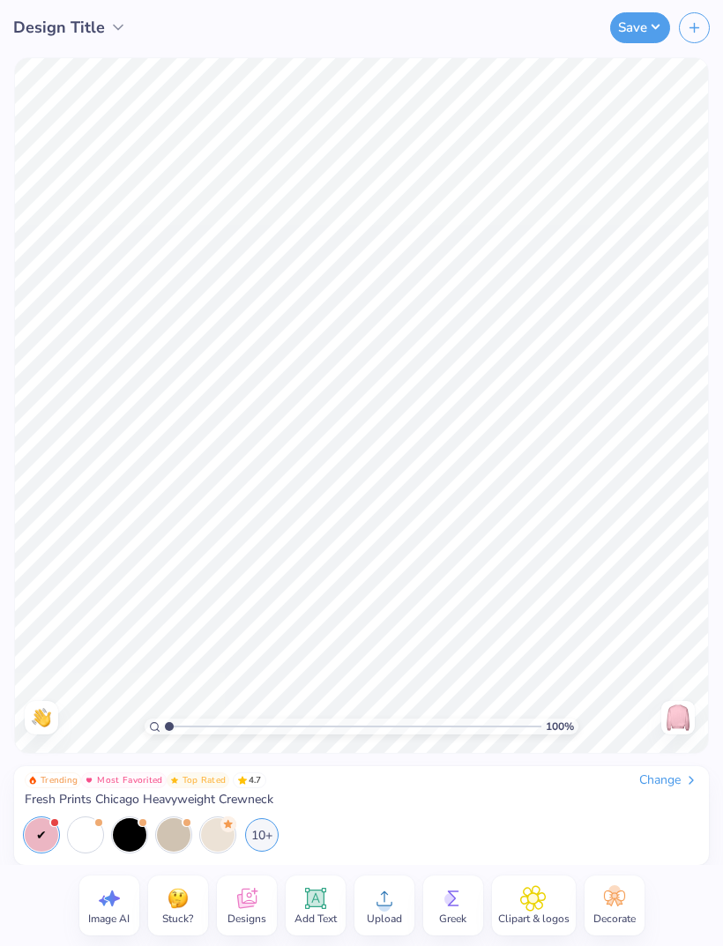
click at [671, 776] on div "Change" at bounding box center [668, 780] width 59 height 16
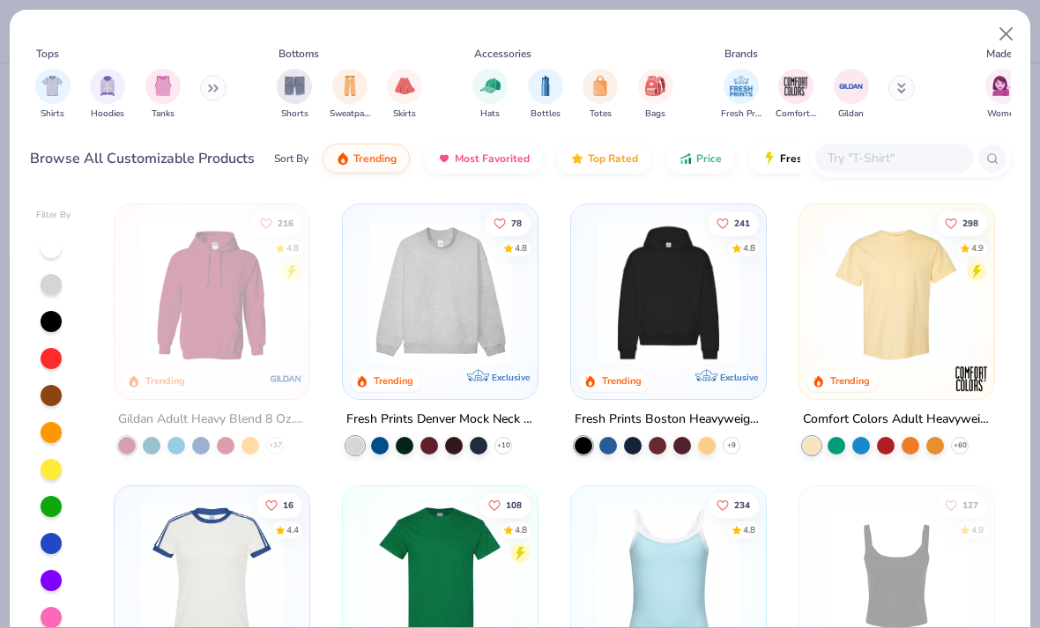
click at [0, 0] on polyline at bounding box center [0, 0] width 0 height 0
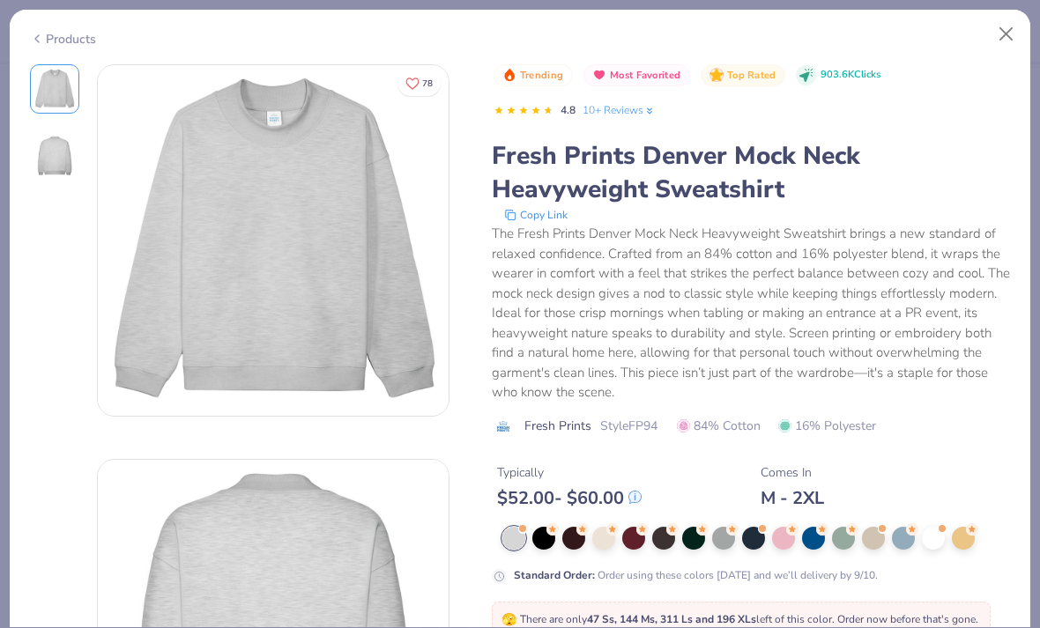
click at [775, 534] on div at bounding box center [783, 538] width 23 height 23
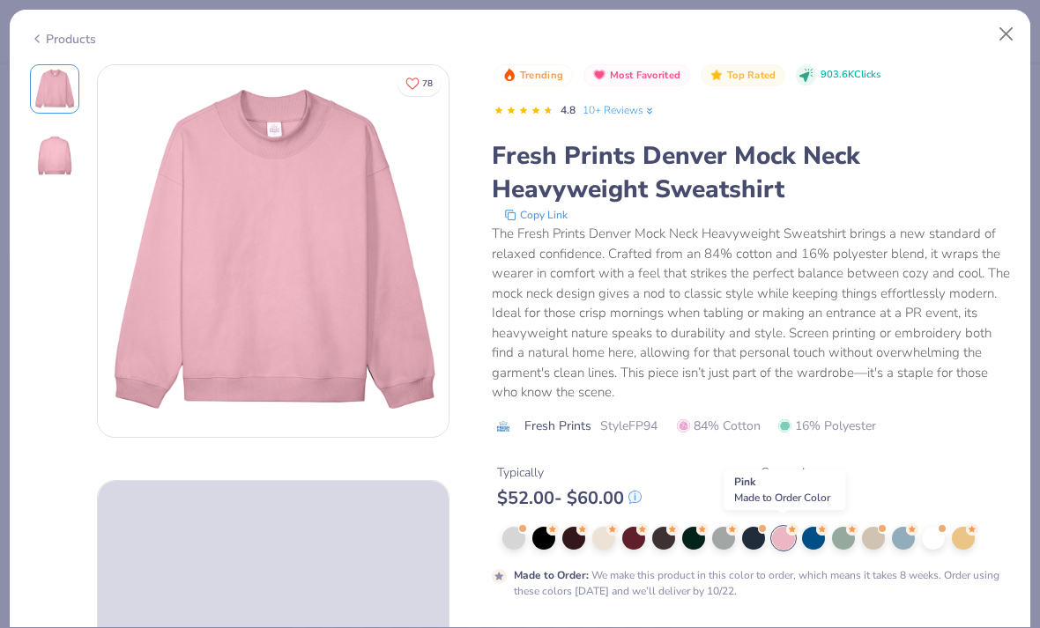
click at [1005, 41] on button "Close" at bounding box center [1006, 34] width 33 height 33
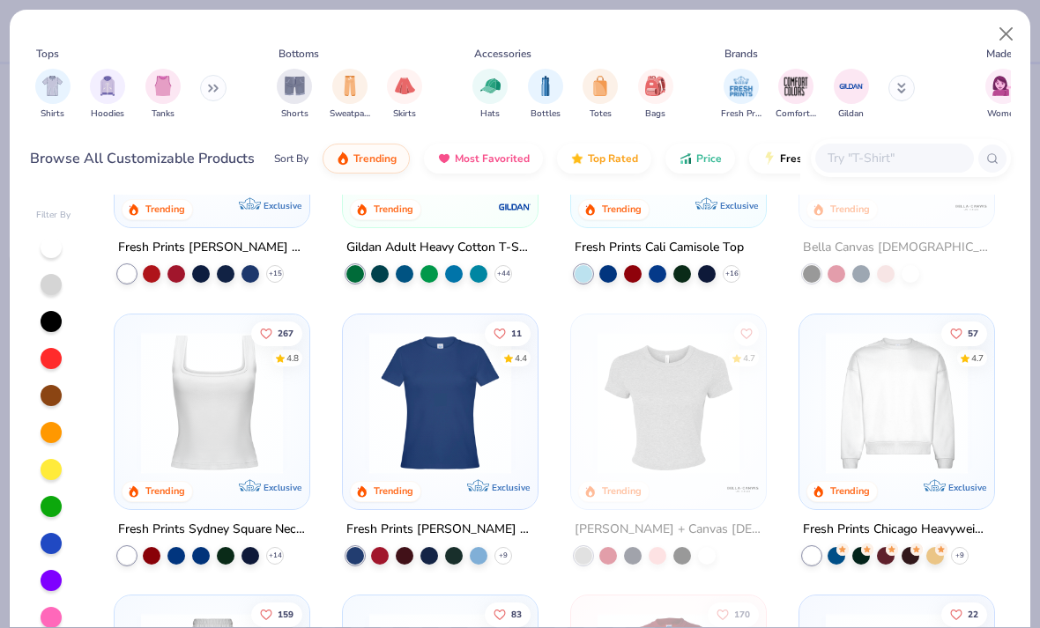
scroll to position [453, 0]
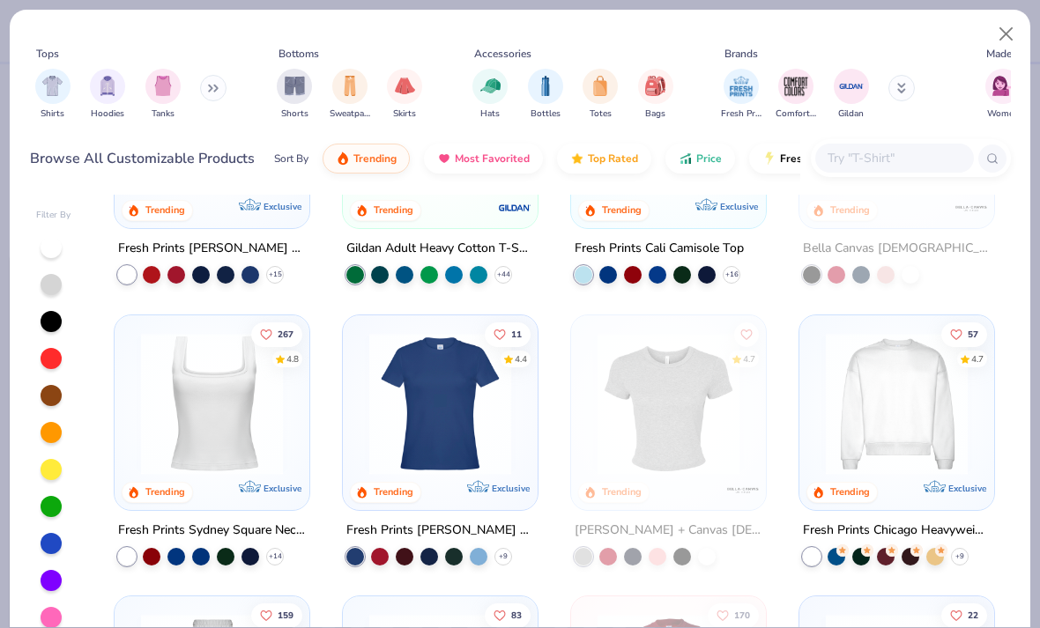
click at [507, 487] on span "Exclusive" at bounding box center [511, 487] width 38 height 11
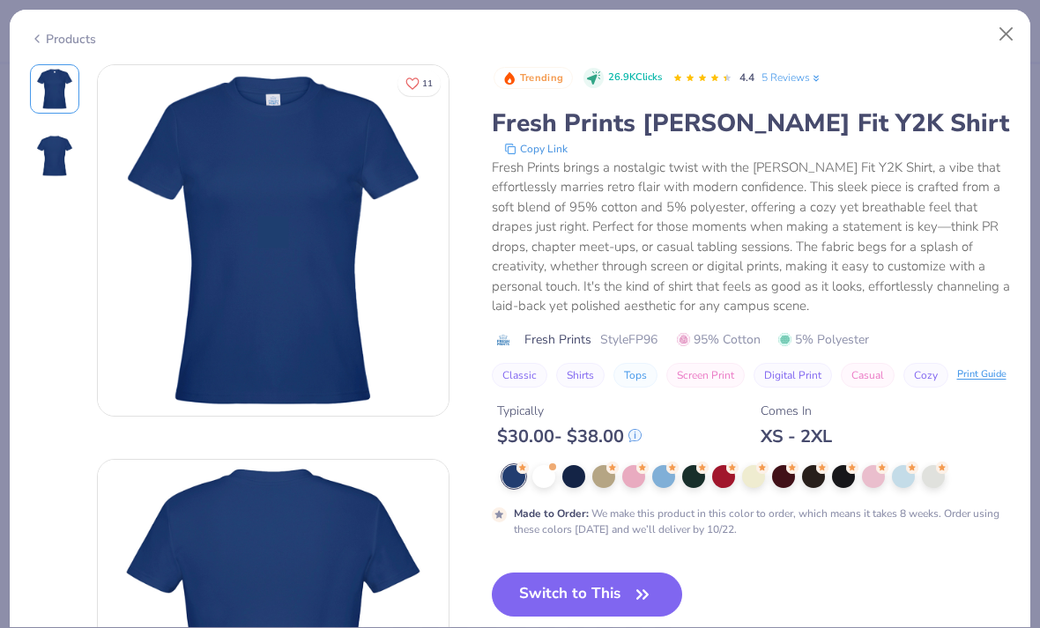
click at [549, 471] on div at bounding box center [543, 476] width 23 height 23
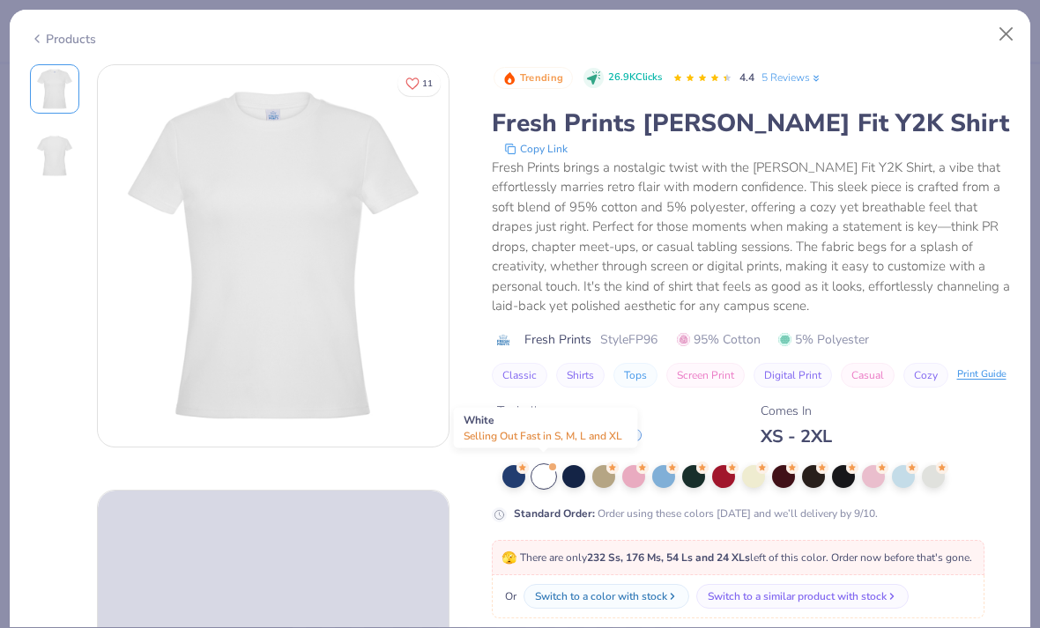
click at [1018, 30] on button "Close" at bounding box center [1006, 34] width 33 height 33
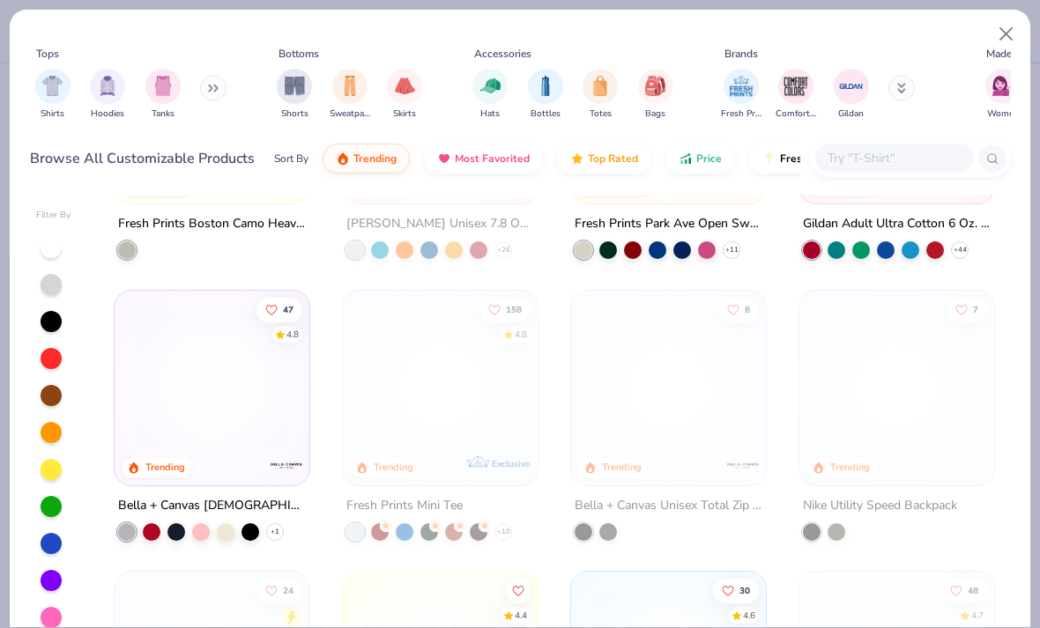
scroll to position [2755, 0]
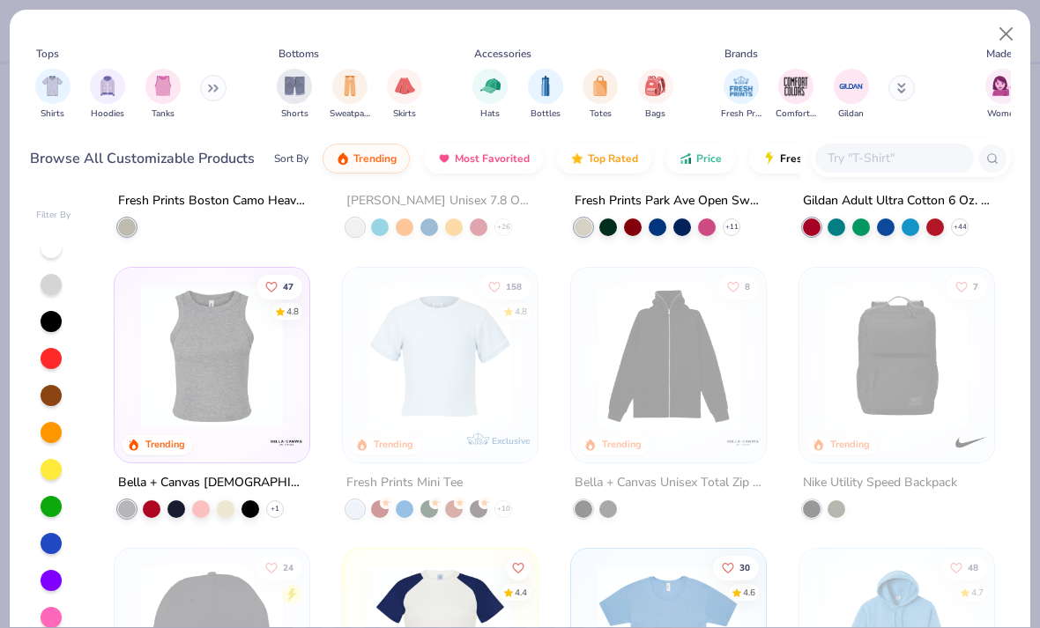
click at [280, 404] on img at bounding box center [211, 356] width 159 height 142
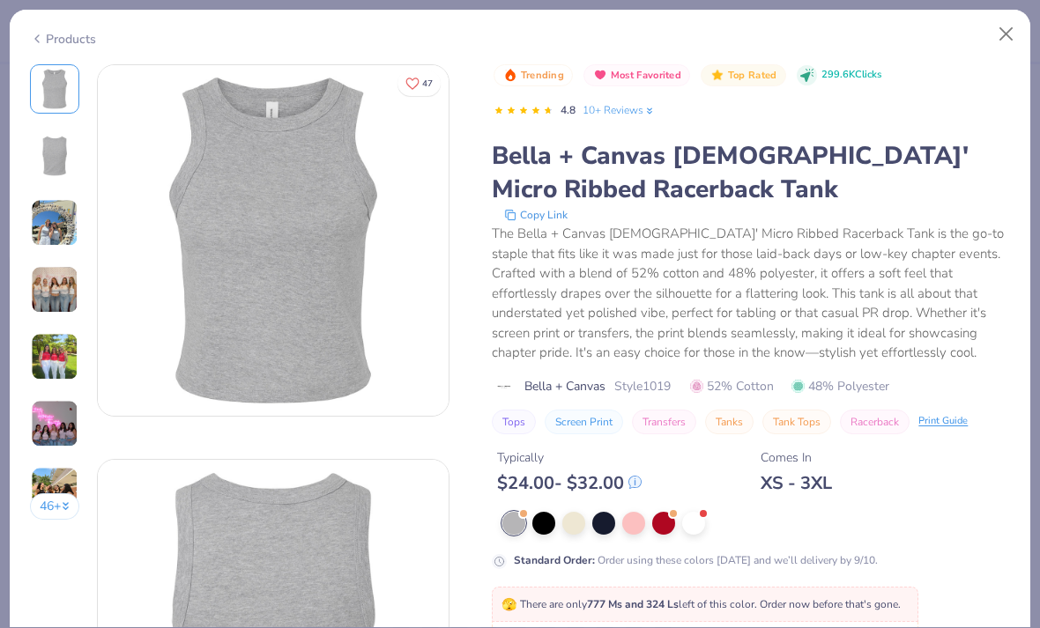
click at [693, 523] on div at bounding box center [693, 523] width 23 height 23
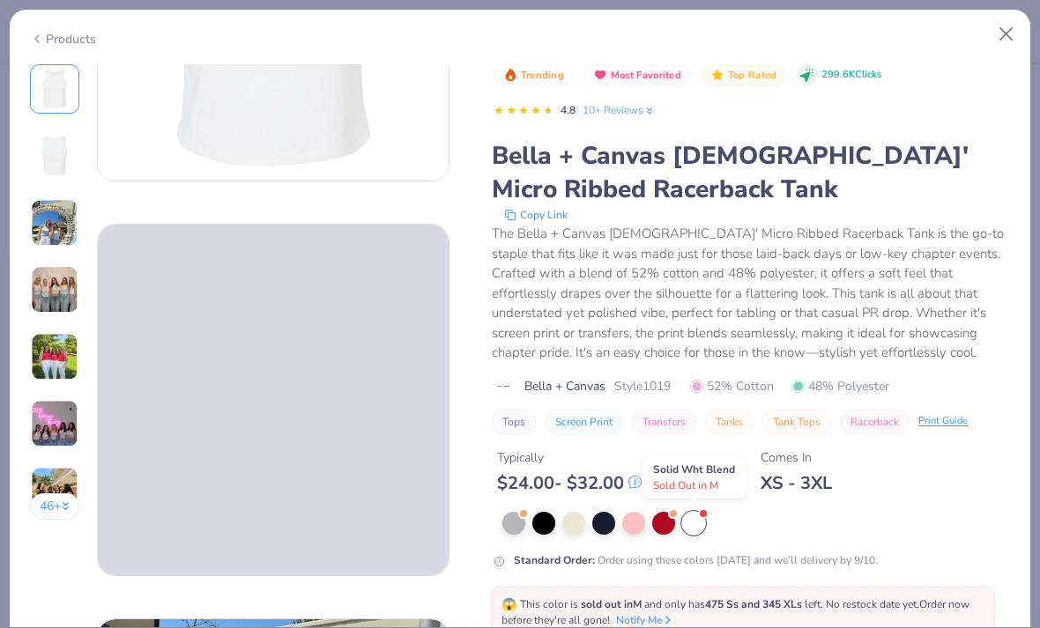
click at [998, 44] on button "Close" at bounding box center [1006, 34] width 33 height 33
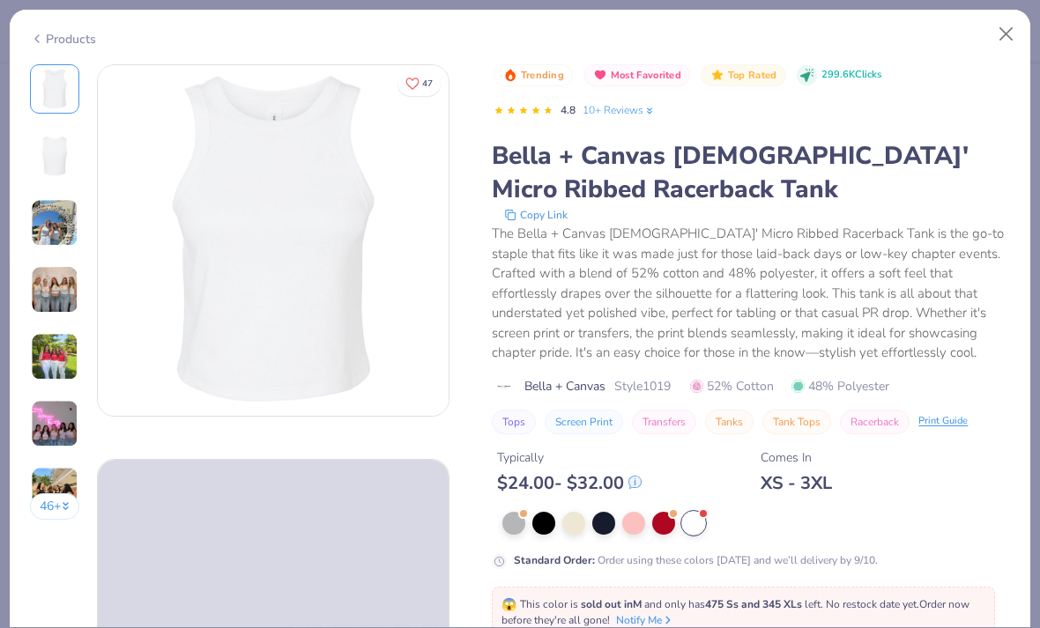
click at [998, 44] on button "Close" at bounding box center [1006, 34] width 33 height 33
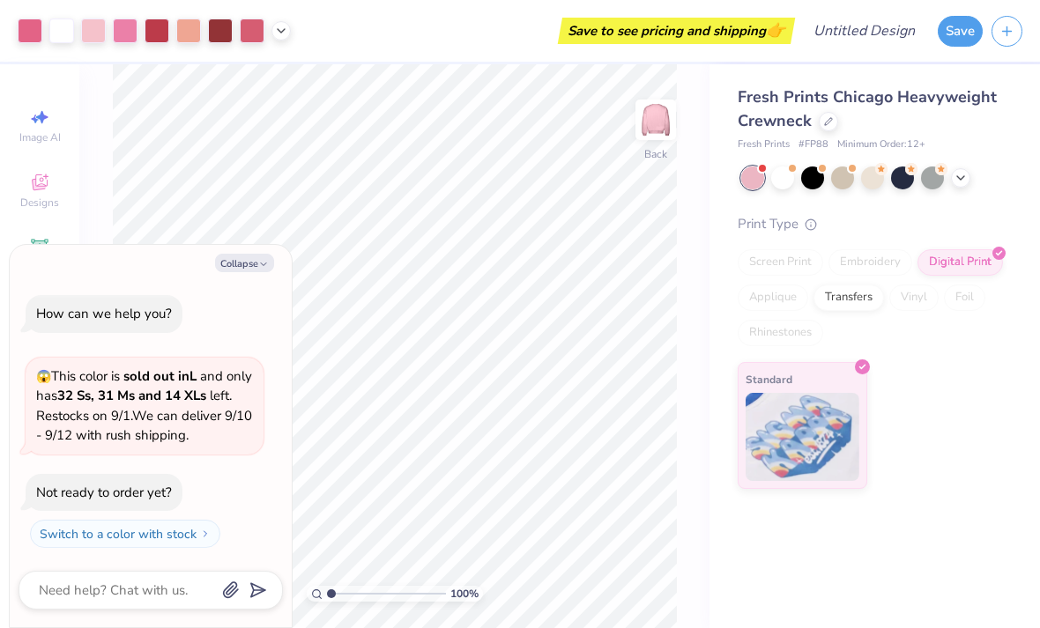
click at [834, 115] on div at bounding box center [828, 121] width 19 height 19
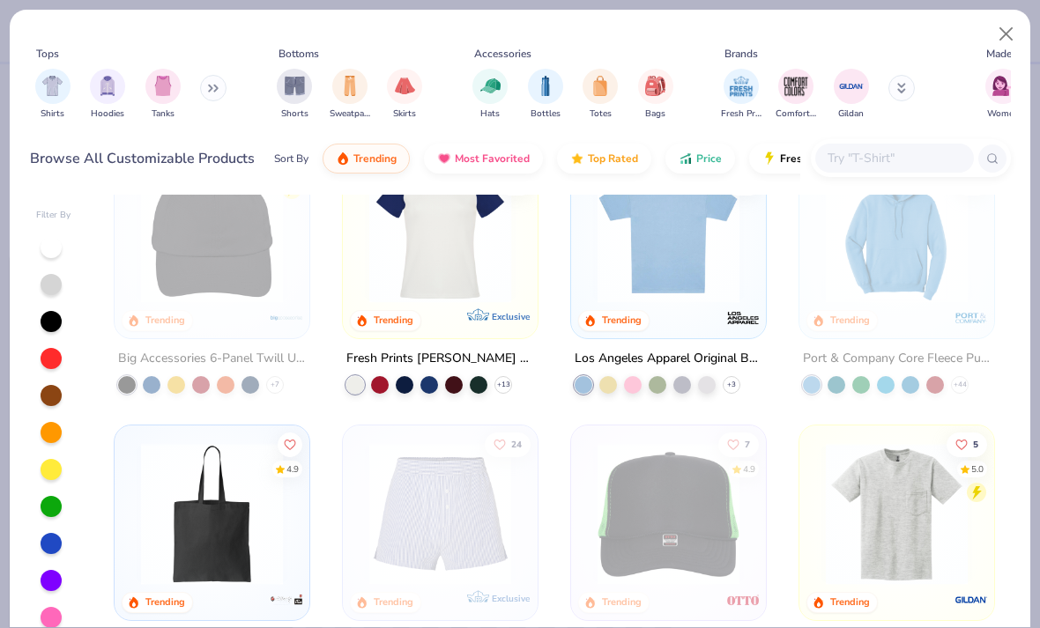
scroll to position [3175, 0]
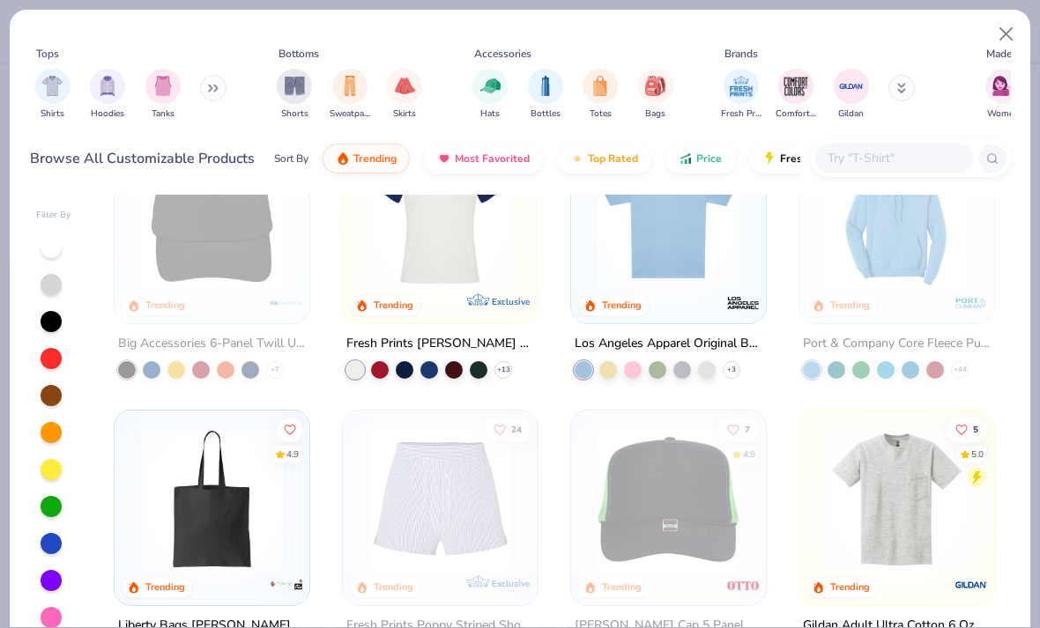
click at [714, 272] on img at bounding box center [668, 217] width 159 height 142
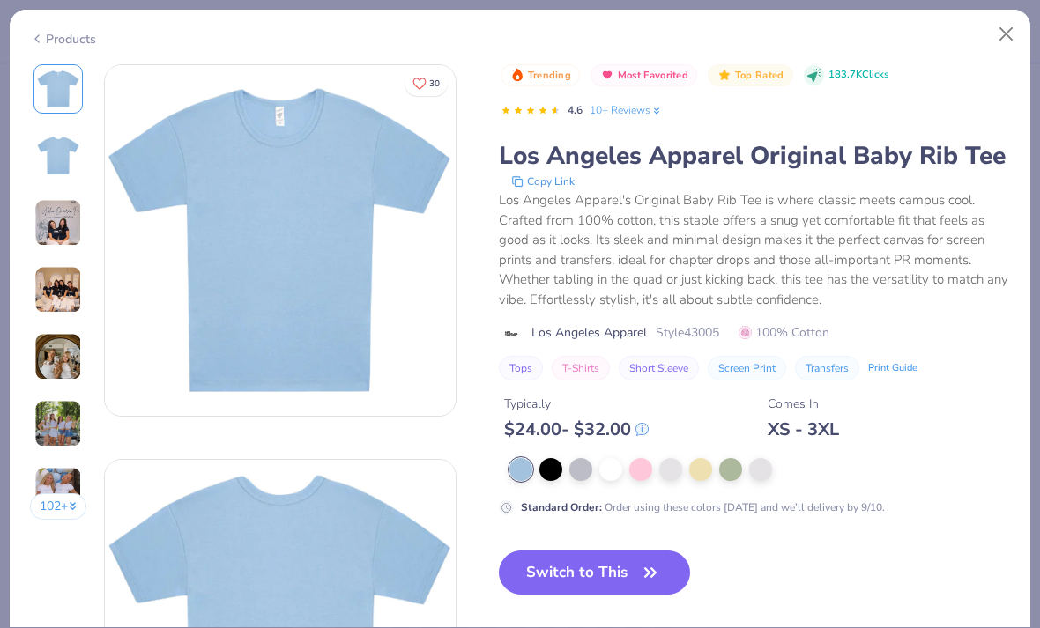
click at [629, 458] on div at bounding box center [640, 469] width 23 height 23
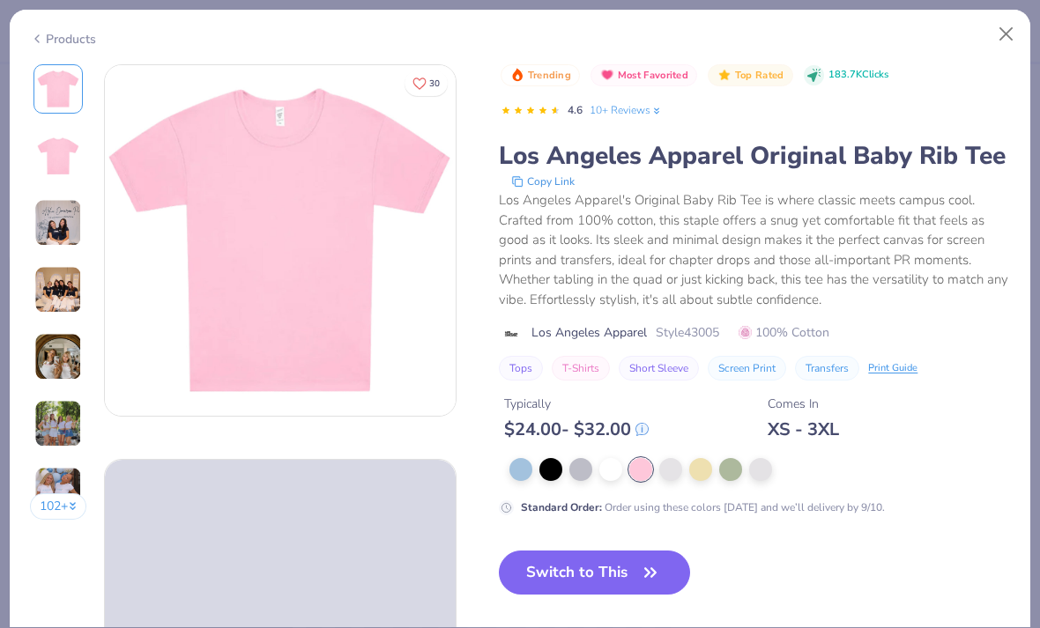
click at [614, 466] on div at bounding box center [610, 469] width 23 height 23
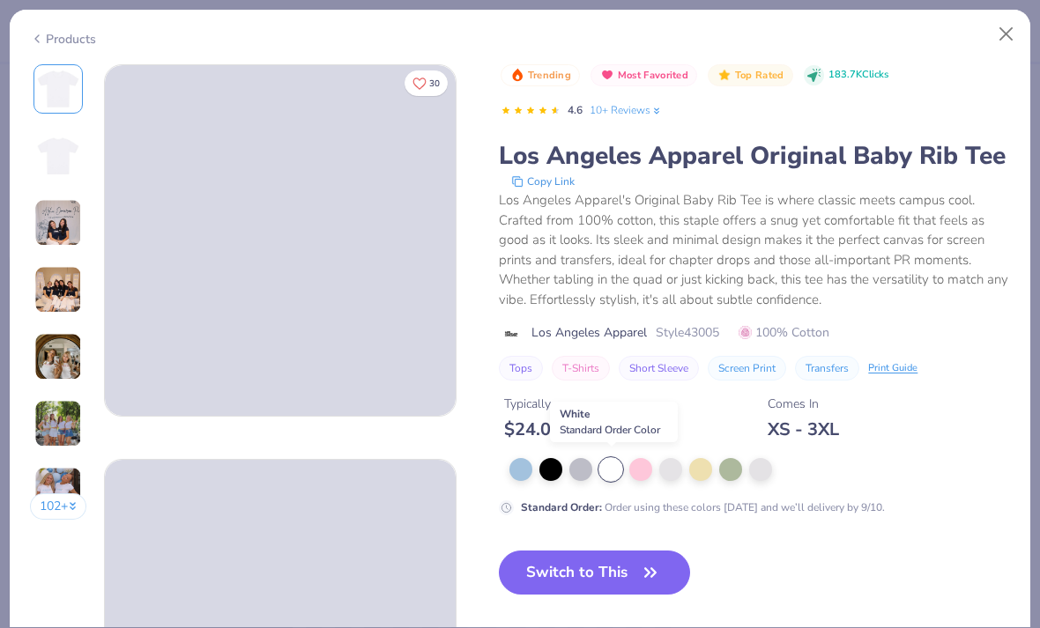
click at [577, 566] on button "Switch to This" at bounding box center [594, 573] width 191 height 44
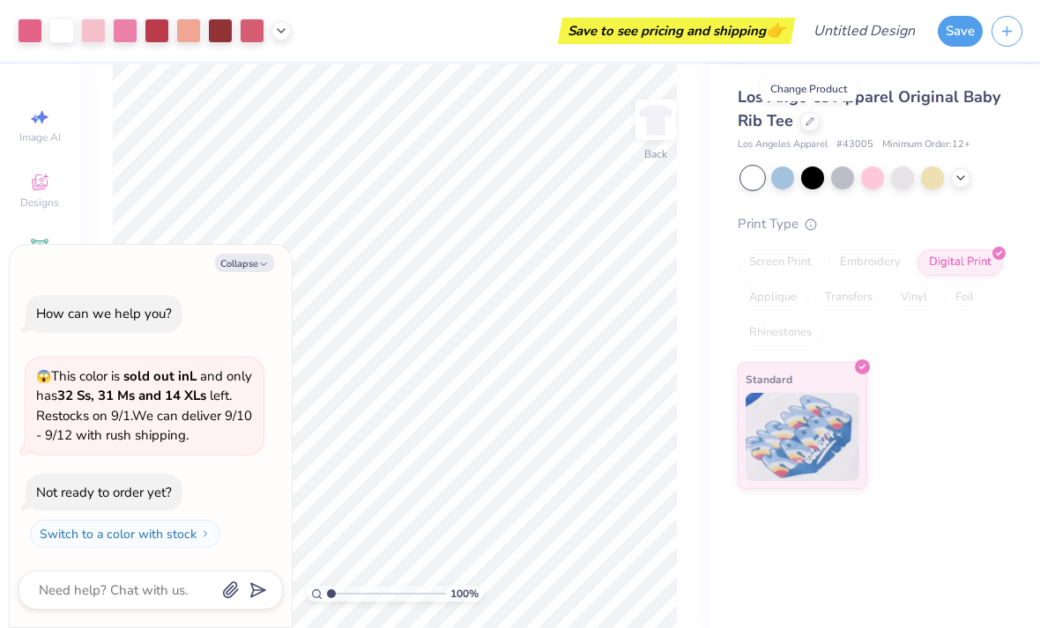
click at [262, 258] on button "Collapse" at bounding box center [244, 263] width 59 height 19
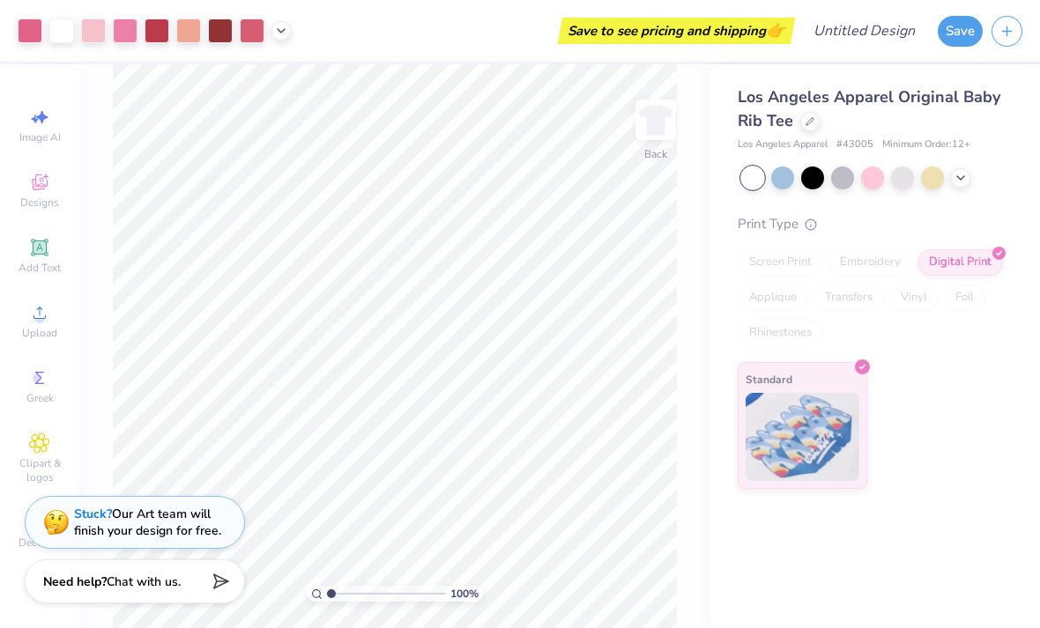
type textarea "x"
type input "5.82"
